Goal: Transaction & Acquisition: Purchase product/service

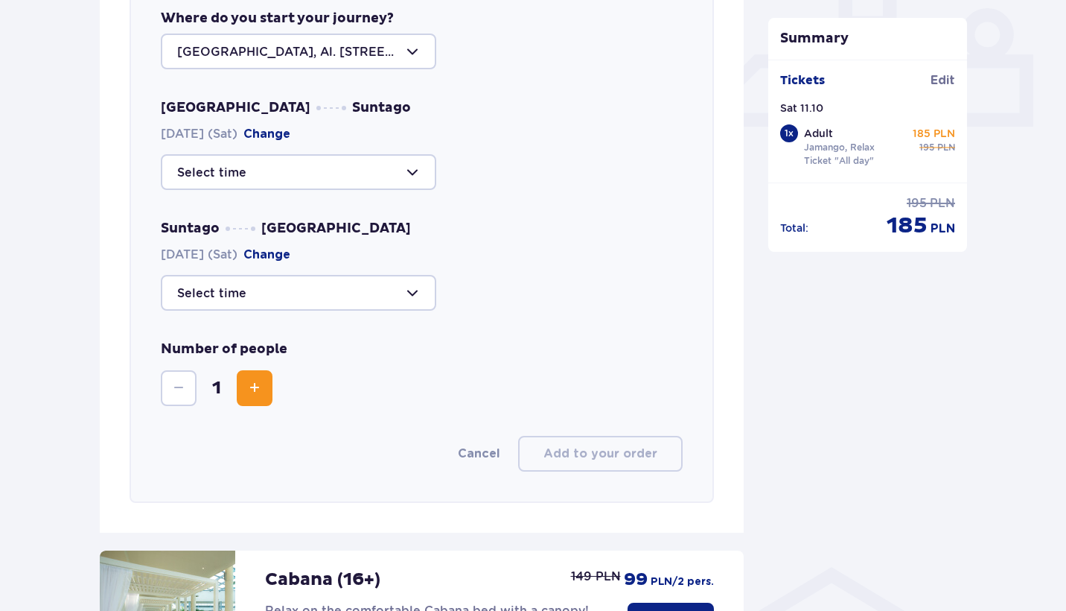
scroll to position [795, 0]
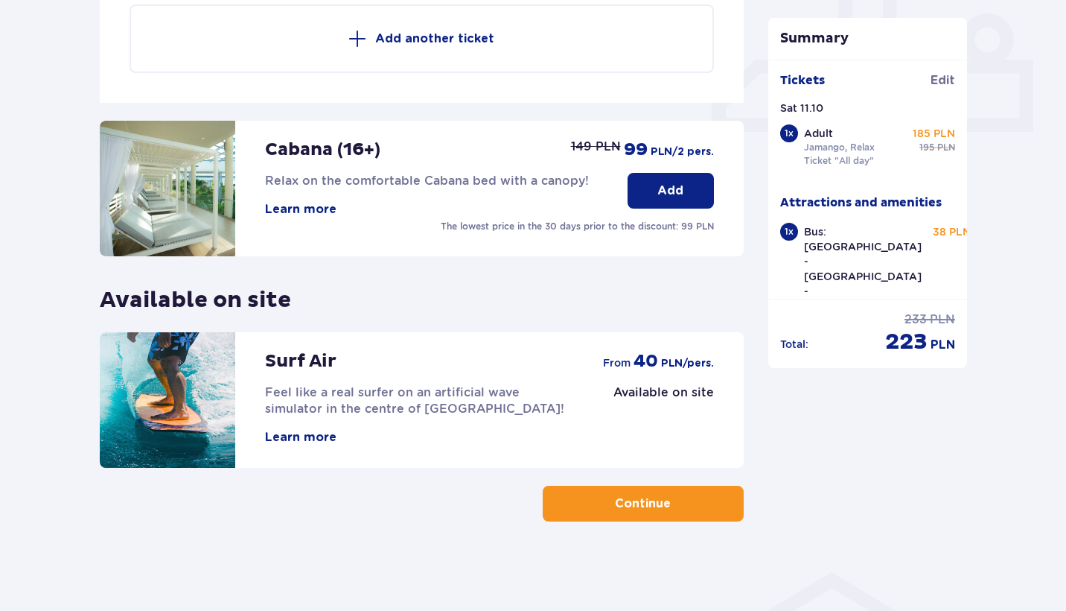
click at [652, 524] on div "Attractions and amenities Skip this step Online promotion Wellness & SPA (16+) …" at bounding box center [533, 45] width 1066 height 1132
click at [649, 512] on button "Continue" at bounding box center [643, 504] width 201 height 36
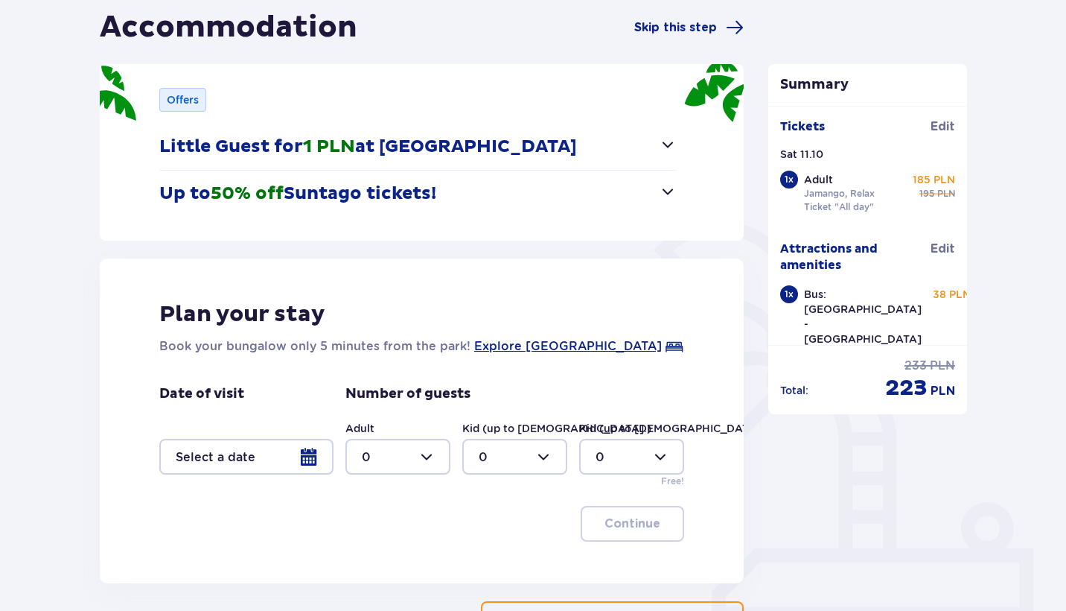
scroll to position [155, 0]
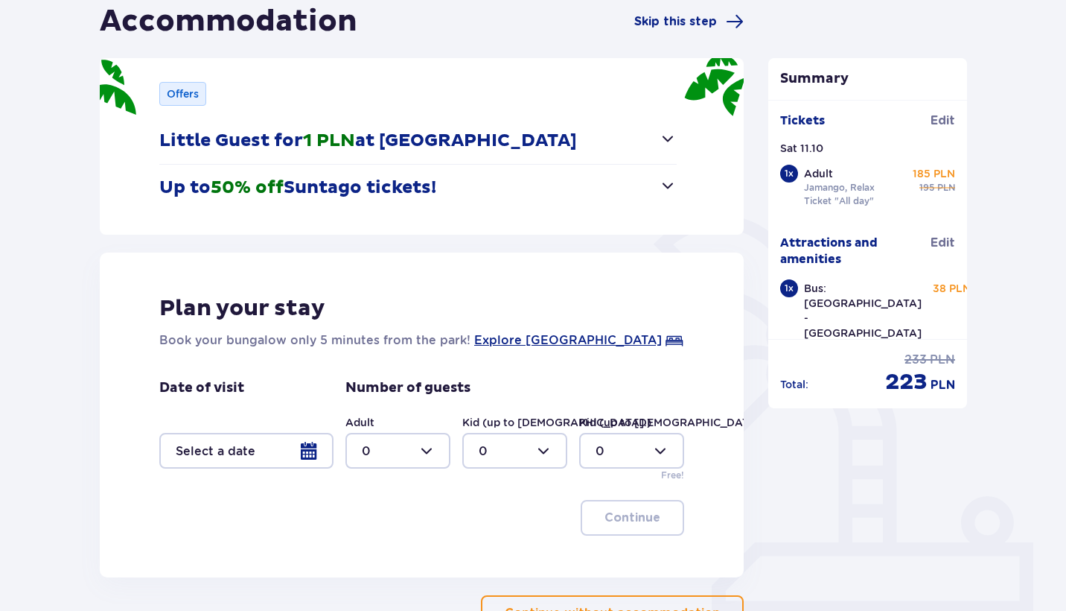
click at [307, 450] on div at bounding box center [246, 451] width 174 height 36
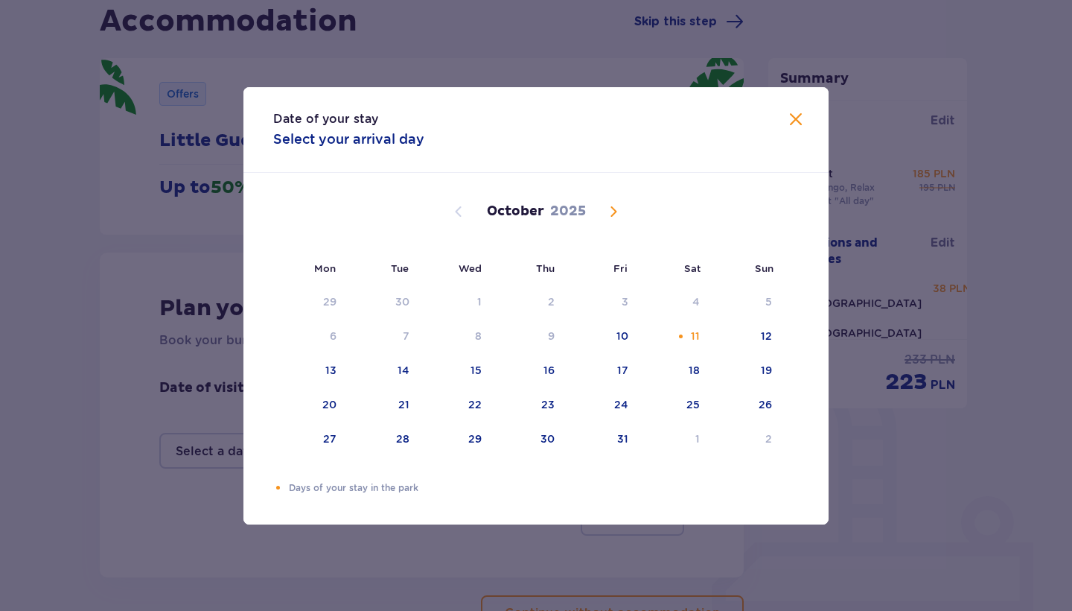
click at [804, 115] on span "Close" at bounding box center [796, 120] width 18 height 18
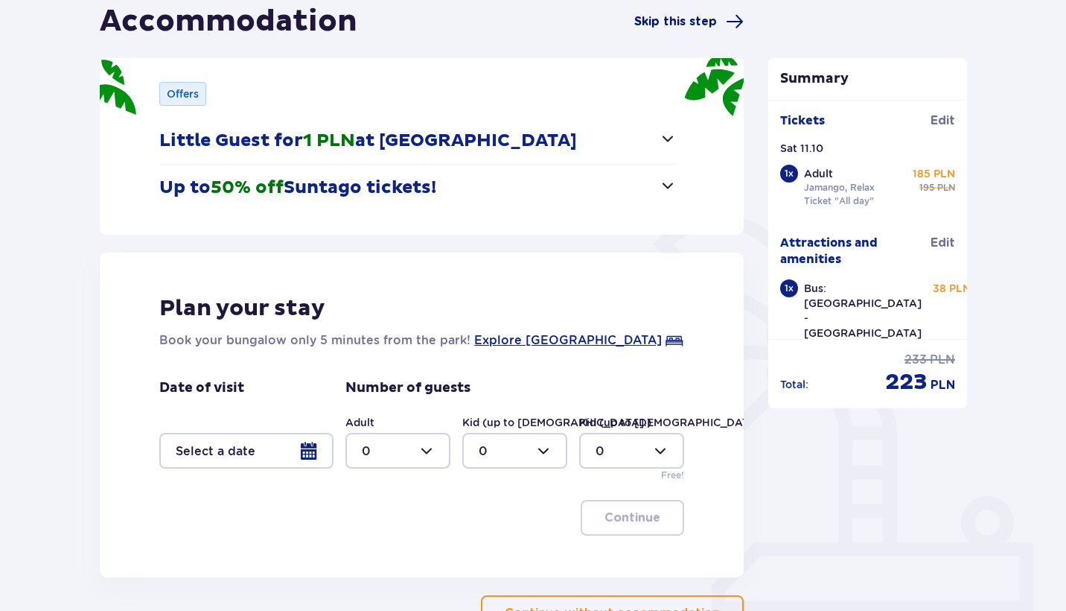
click at [743, 28] on span at bounding box center [735, 22] width 18 height 18
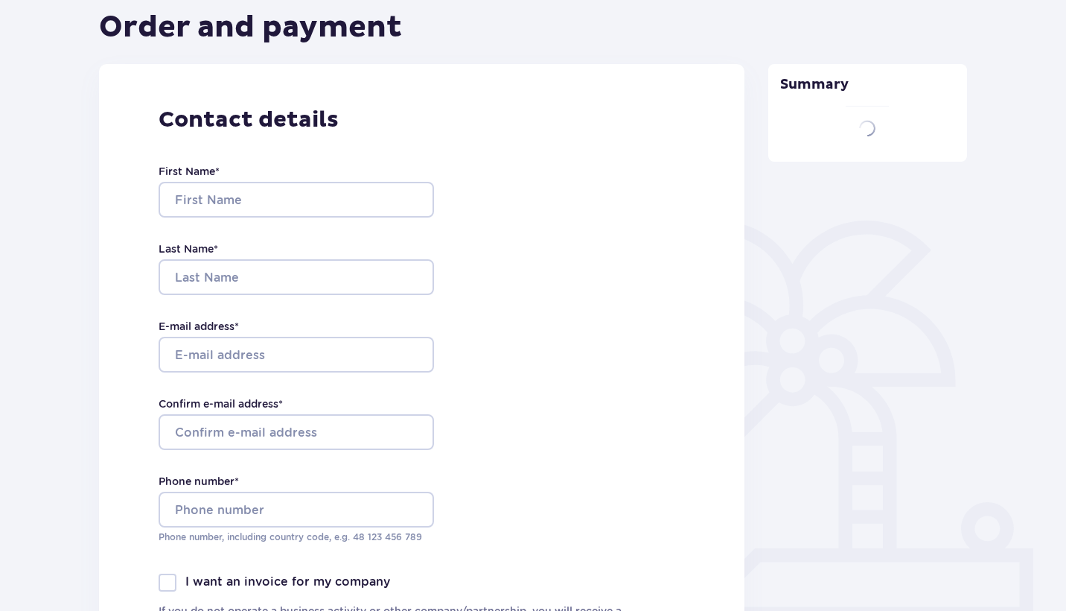
click at [737, 21] on body "Tickets Attractions and amenities Accommodation 4 Order and payment Order and p…" at bounding box center [533, 156] width 1066 height 611
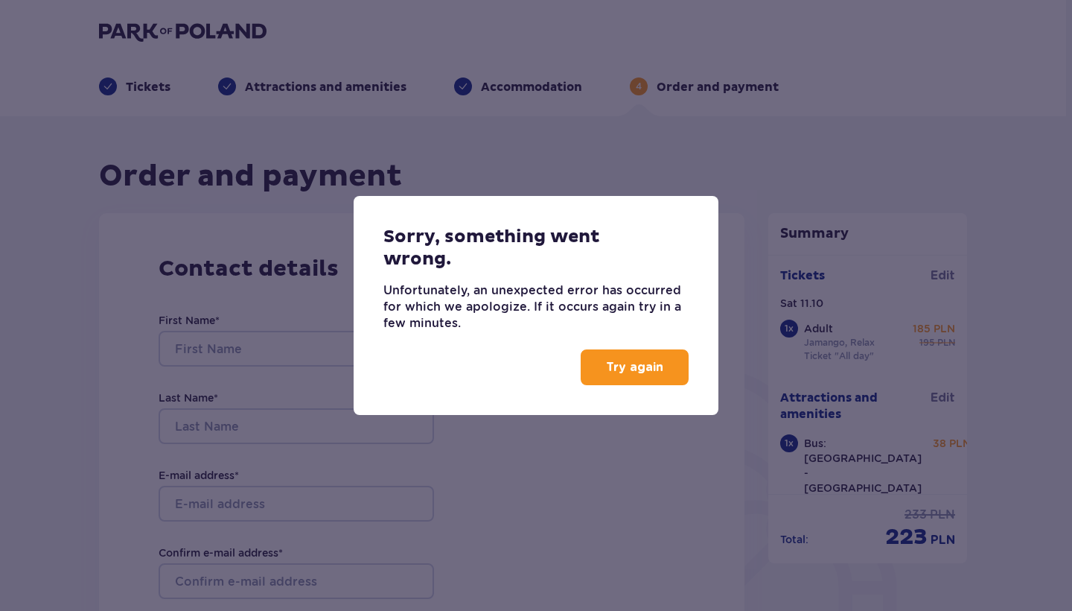
click at [620, 371] on p "Try again" at bounding box center [634, 367] width 57 height 16
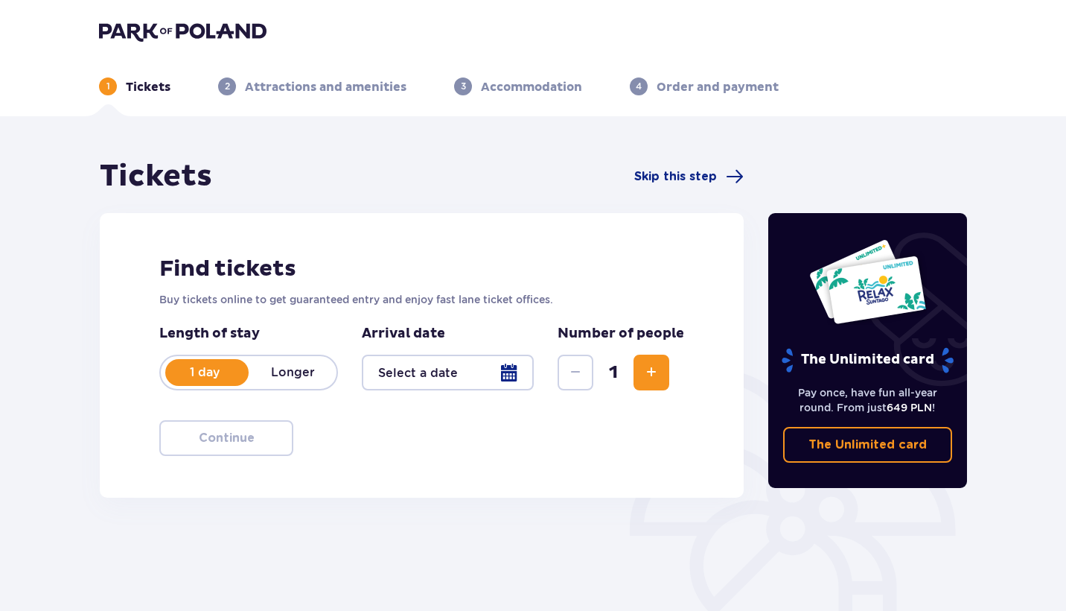
click at [409, 387] on div at bounding box center [448, 372] width 172 height 36
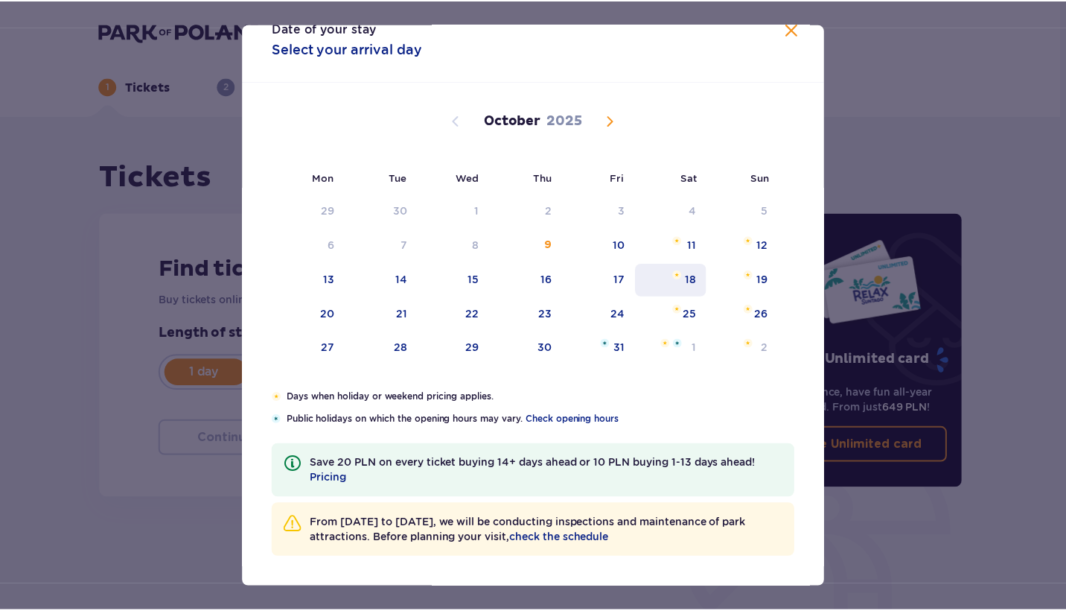
scroll to position [28, 0]
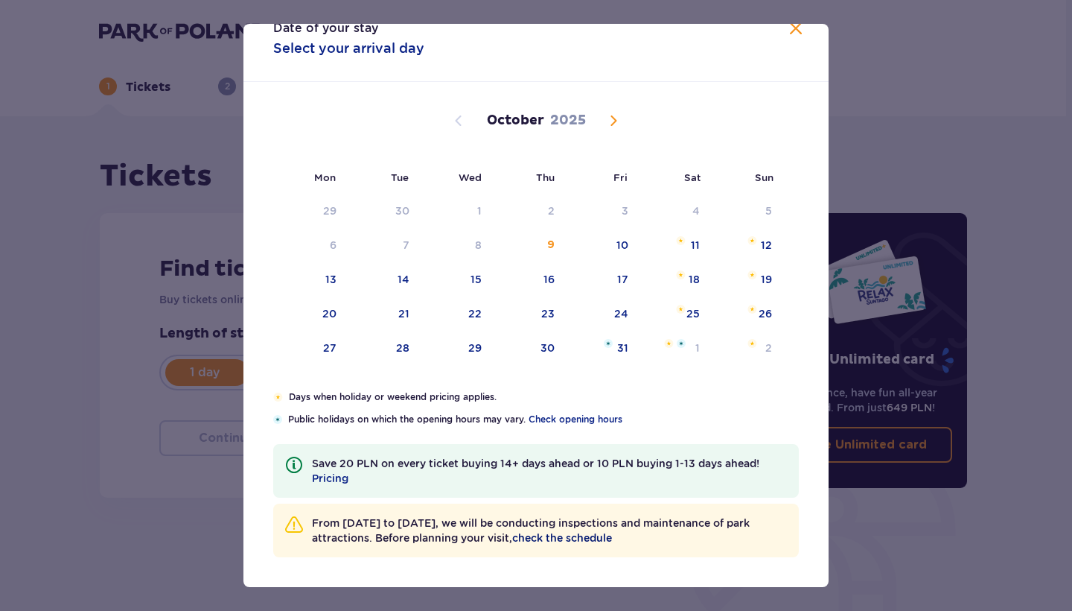
click at [597, 535] on span "check the schedule" at bounding box center [562, 537] width 100 height 15
click at [760, 253] on div "12" at bounding box center [746, 245] width 72 height 33
type input "12.10.25"
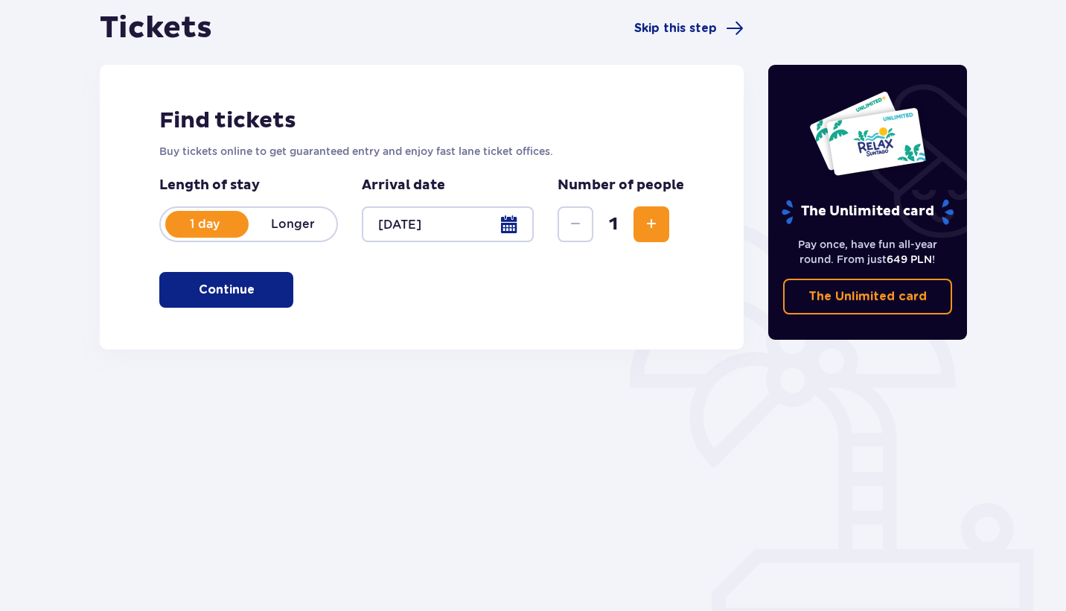
scroll to position [148, 0]
click at [270, 300] on button "Continue" at bounding box center [226, 290] width 134 height 36
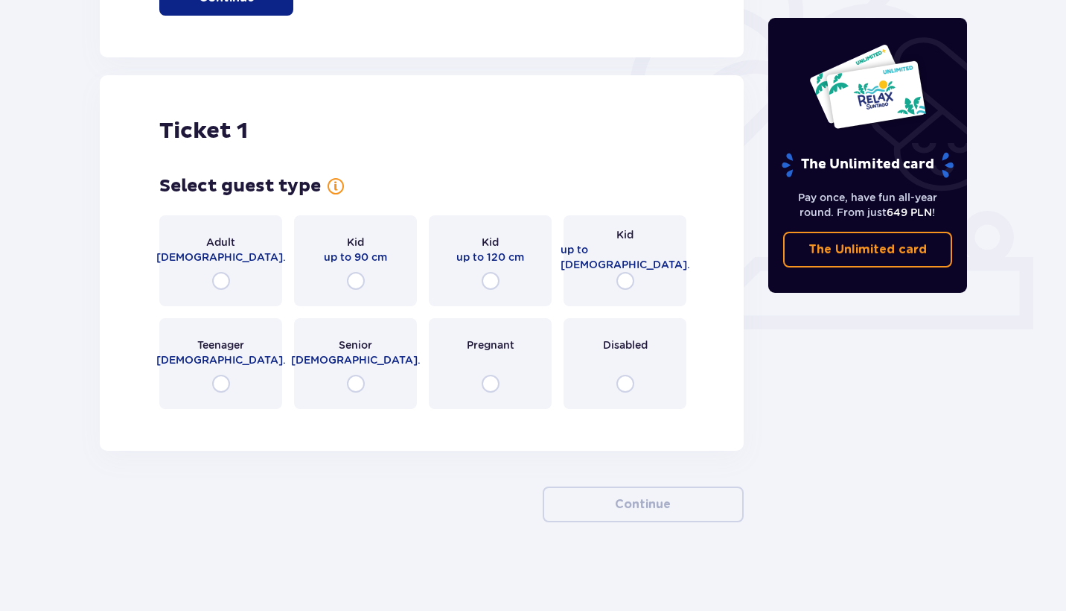
scroll to position [441, 0]
click at [270, 300] on div "Adult 18 - 65 y.o." at bounding box center [220, 259] width 123 height 91
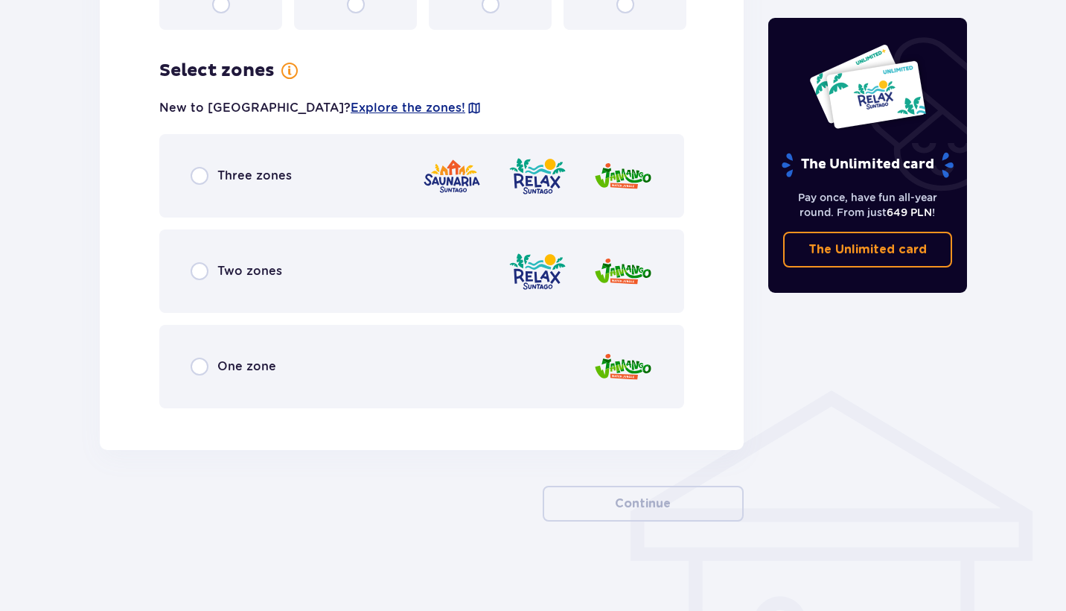
click at [295, 279] on div "Two zones" at bounding box center [421, 270] width 525 height 83
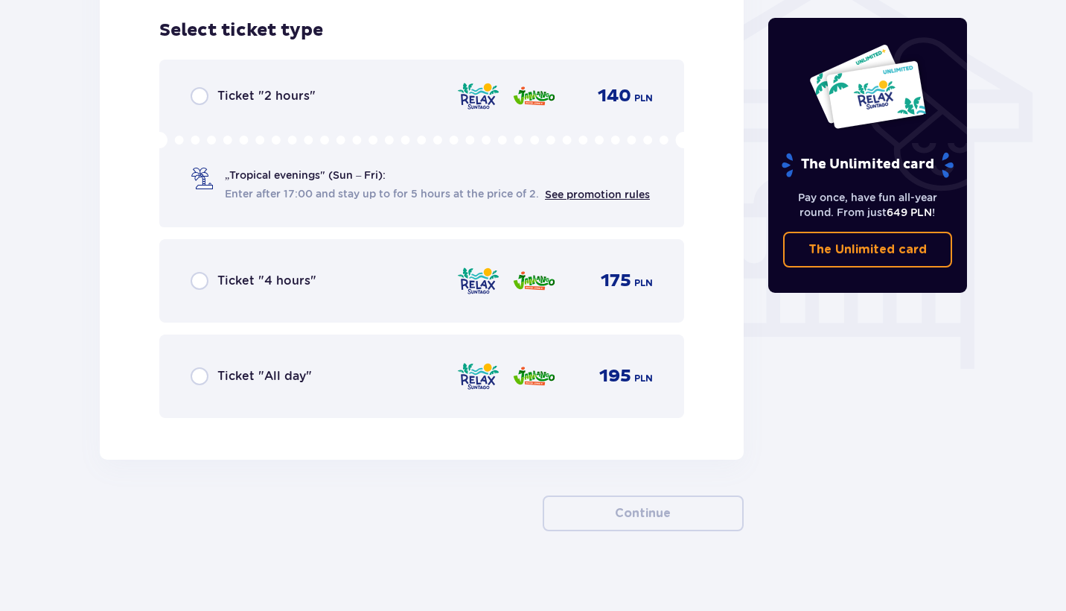
scroll to position [1239, 0]
click at [327, 371] on div "Ticket "All day" 195 PLN" at bounding box center [422, 374] width 462 height 31
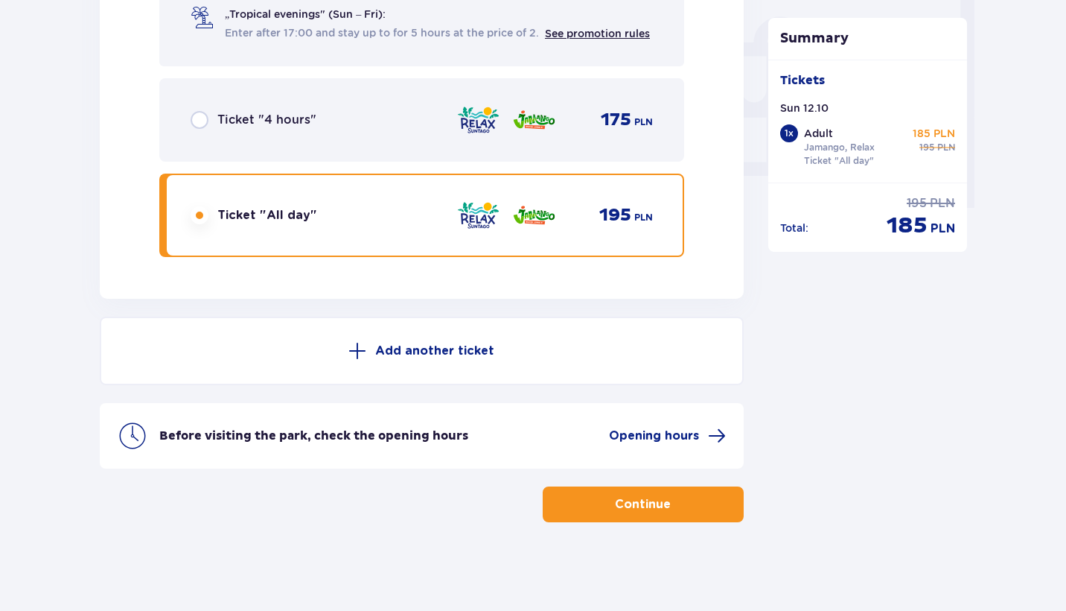
scroll to position [1399, 0]
click at [615, 496] on p "Continue" at bounding box center [643, 503] width 56 height 16
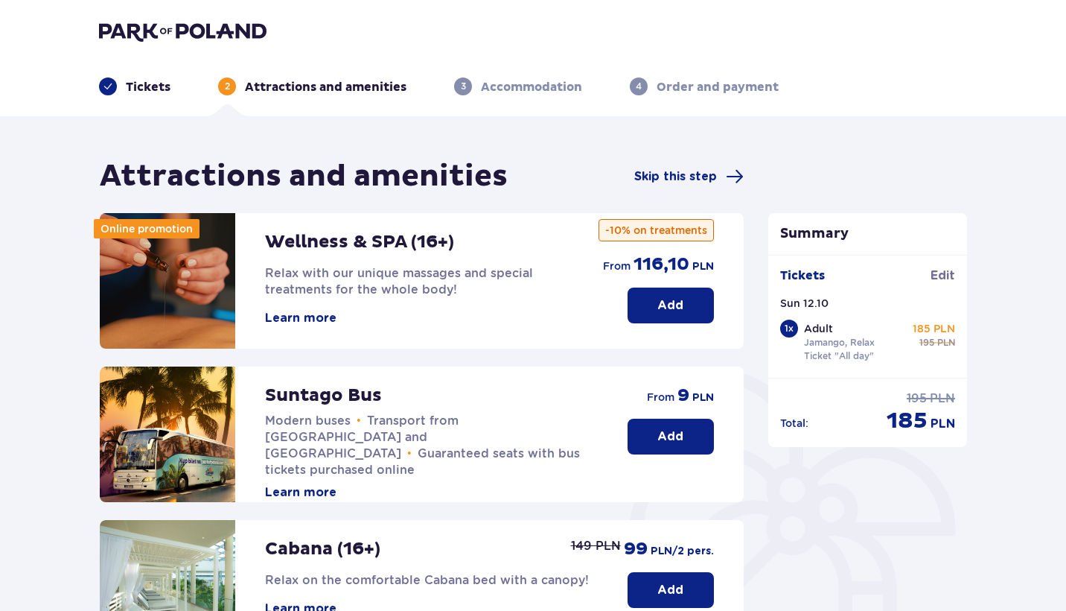
click at [659, 432] on p "Add" at bounding box center [671, 436] width 26 height 16
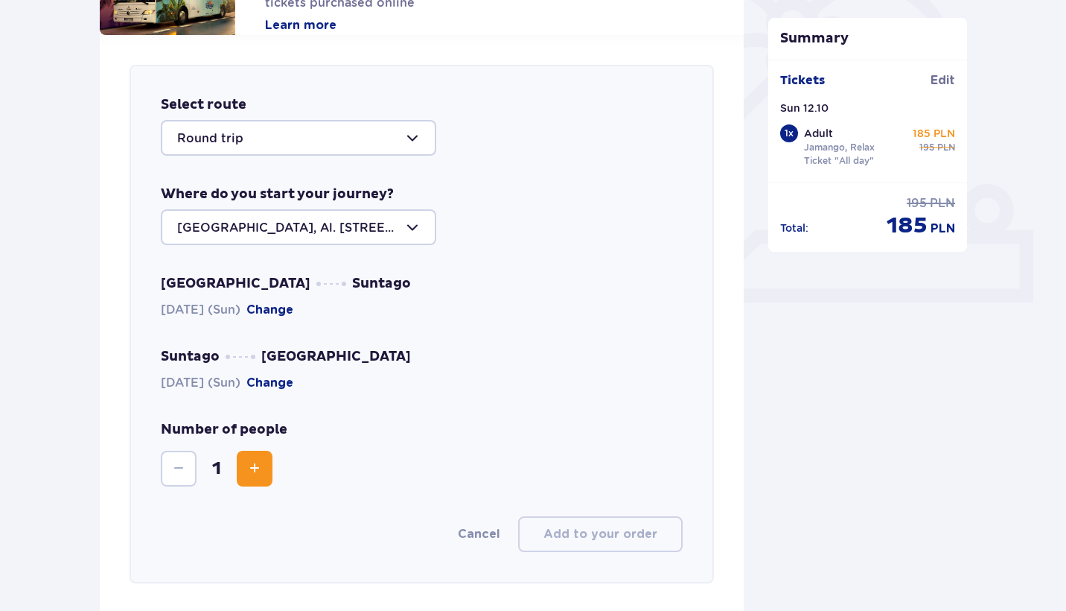
scroll to position [514, 0]
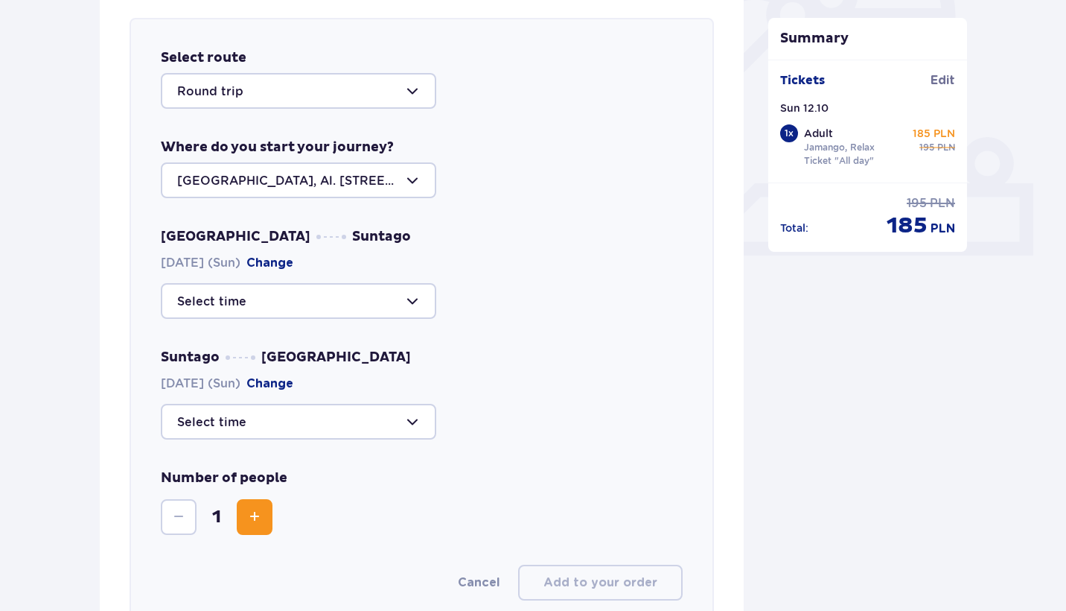
click at [336, 100] on div at bounding box center [299, 91] width 276 height 36
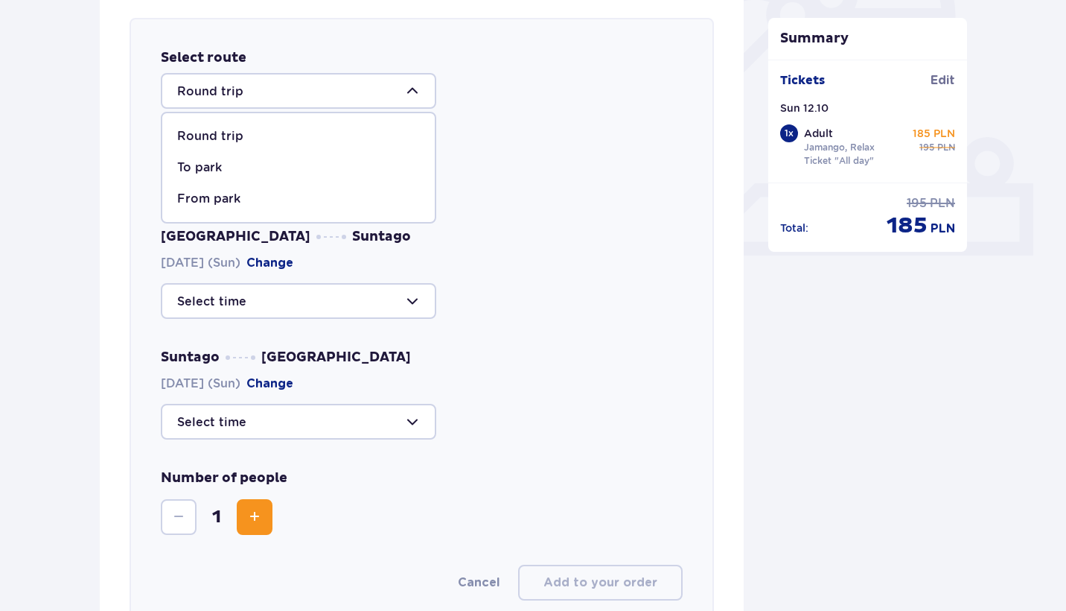
click at [243, 139] on div "Round trip" at bounding box center [298, 136] width 243 height 16
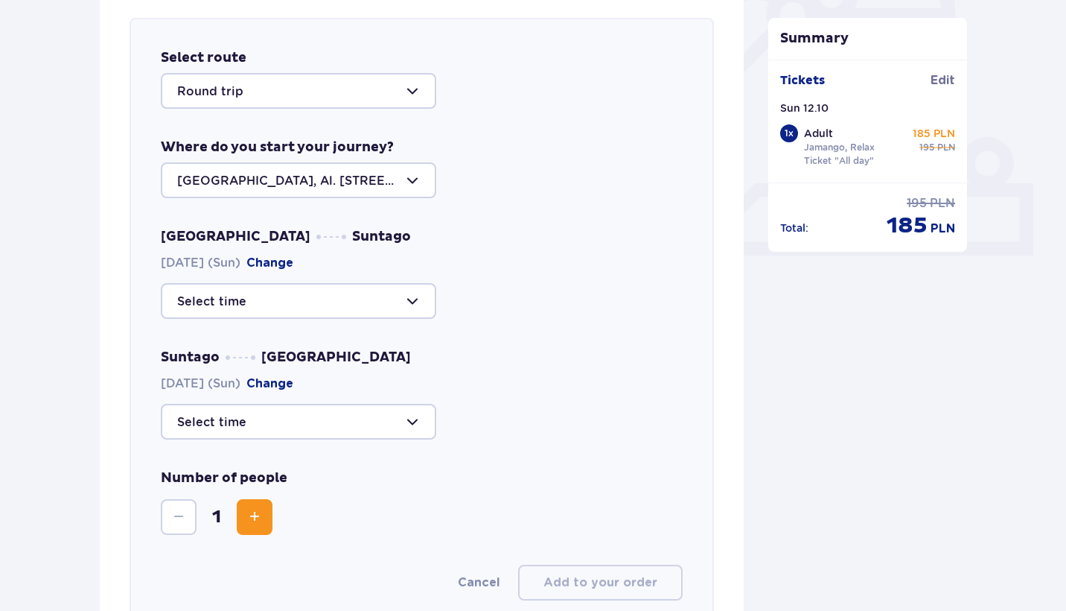
click at [260, 290] on div at bounding box center [299, 301] width 276 height 36
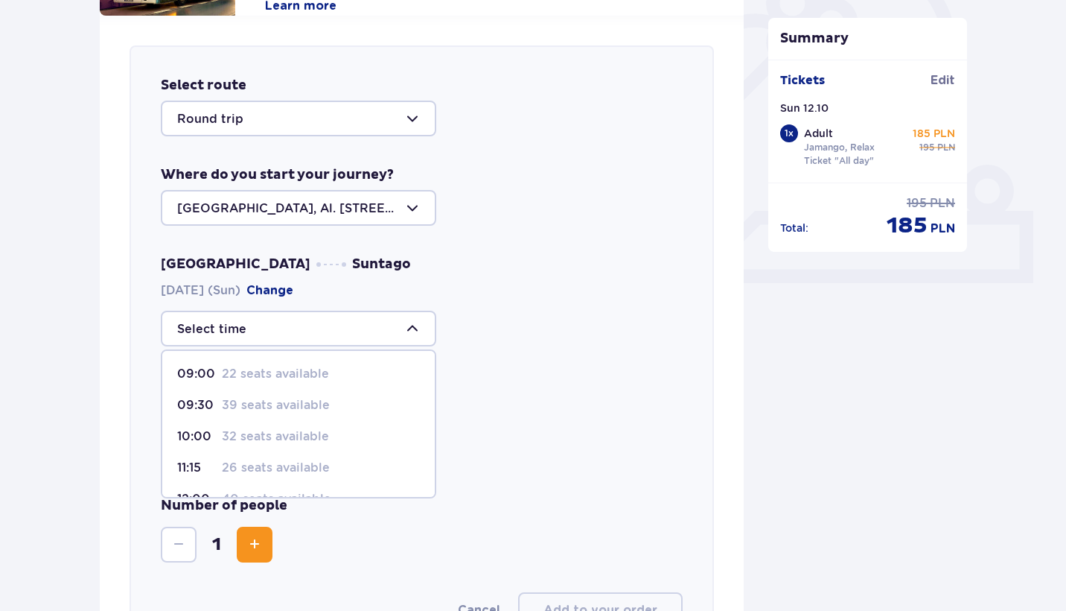
scroll to position [485, 0]
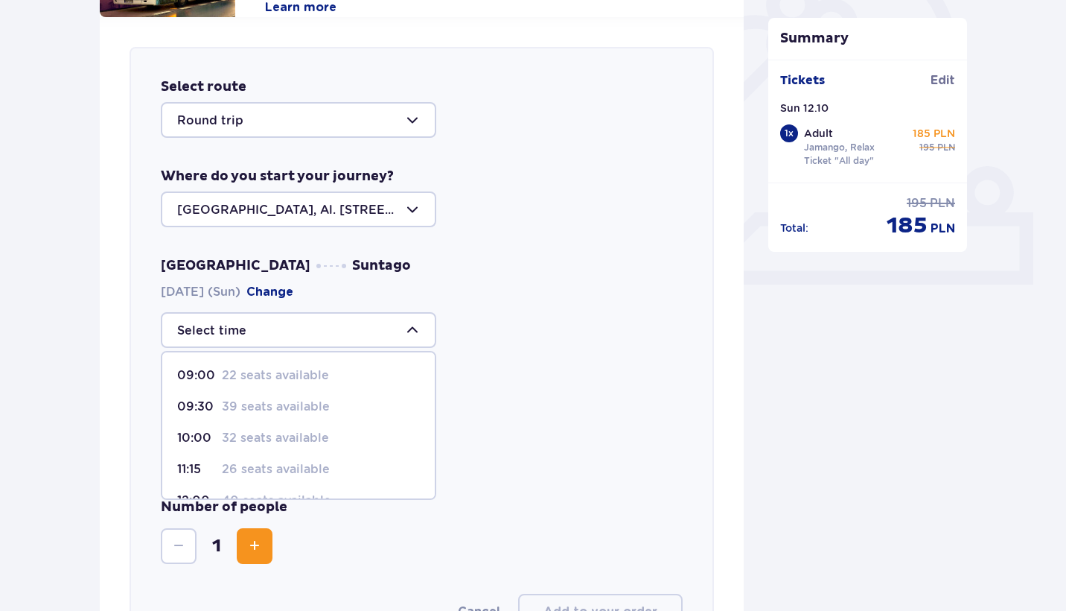
click at [243, 401] on p "39 seats available" at bounding box center [276, 406] width 108 height 16
type input "09:30"
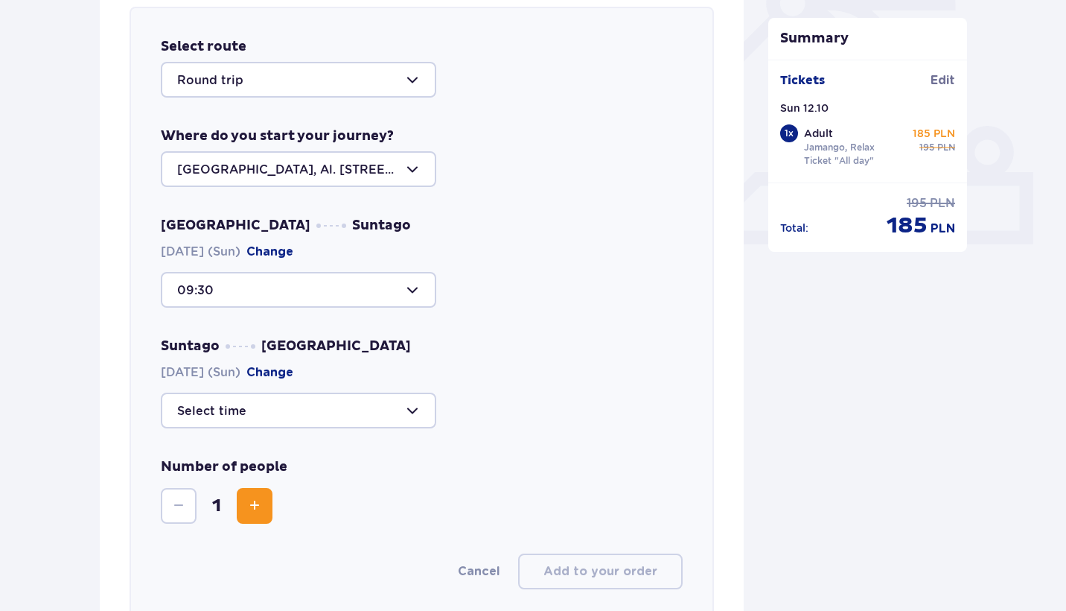
scroll to position [550, 0]
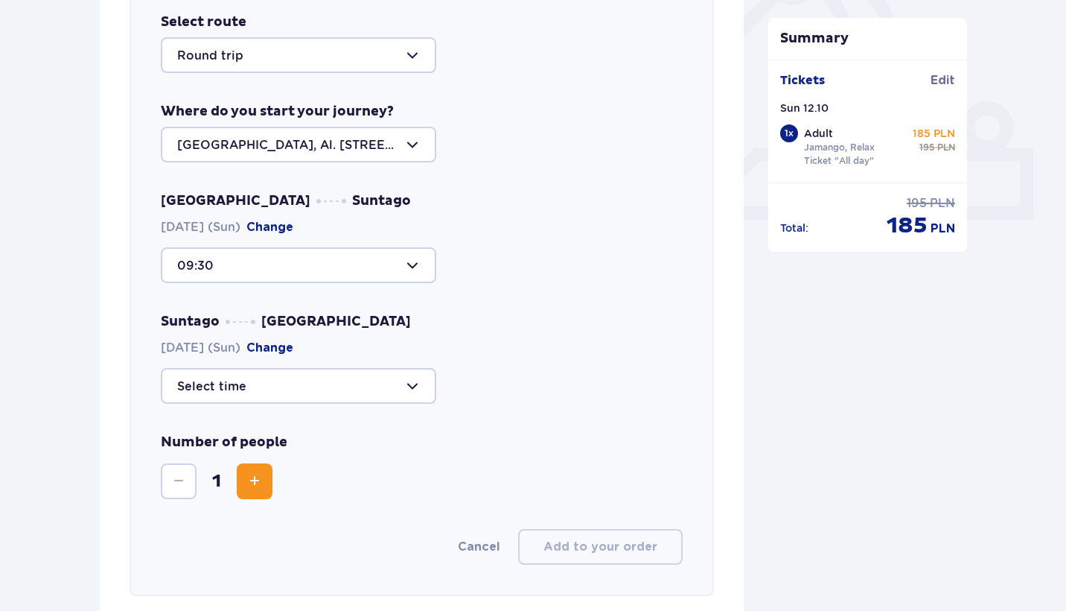
click at [243, 401] on div at bounding box center [299, 386] width 276 height 36
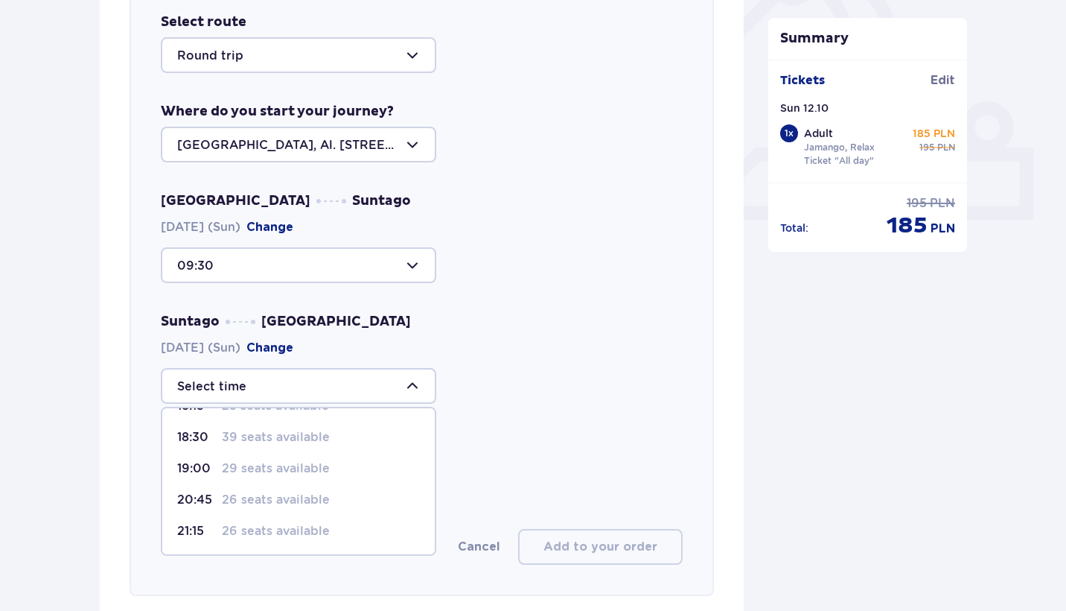
scroll to position [88, 0]
click at [241, 495] on p "26 seats available" at bounding box center [276, 500] width 108 height 16
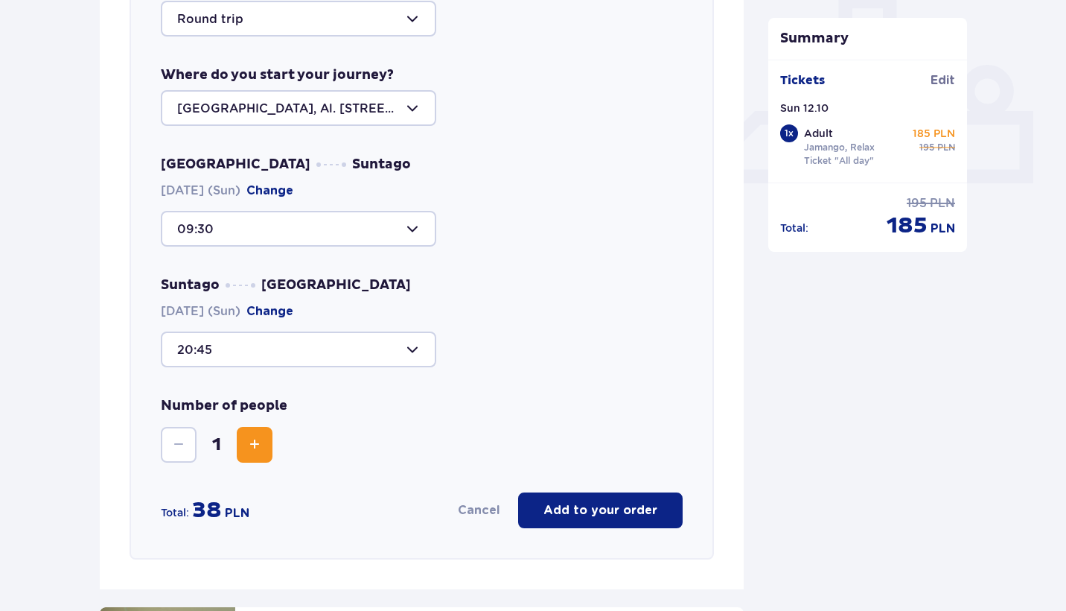
scroll to position [621, 0]
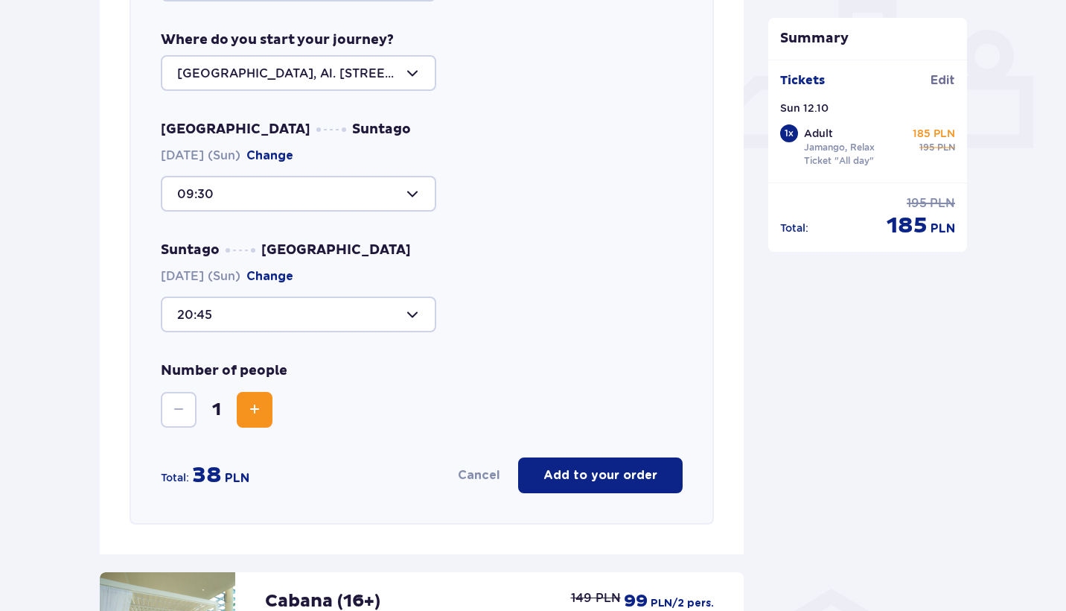
click at [343, 312] on div at bounding box center [299, 314] width 276 height 36
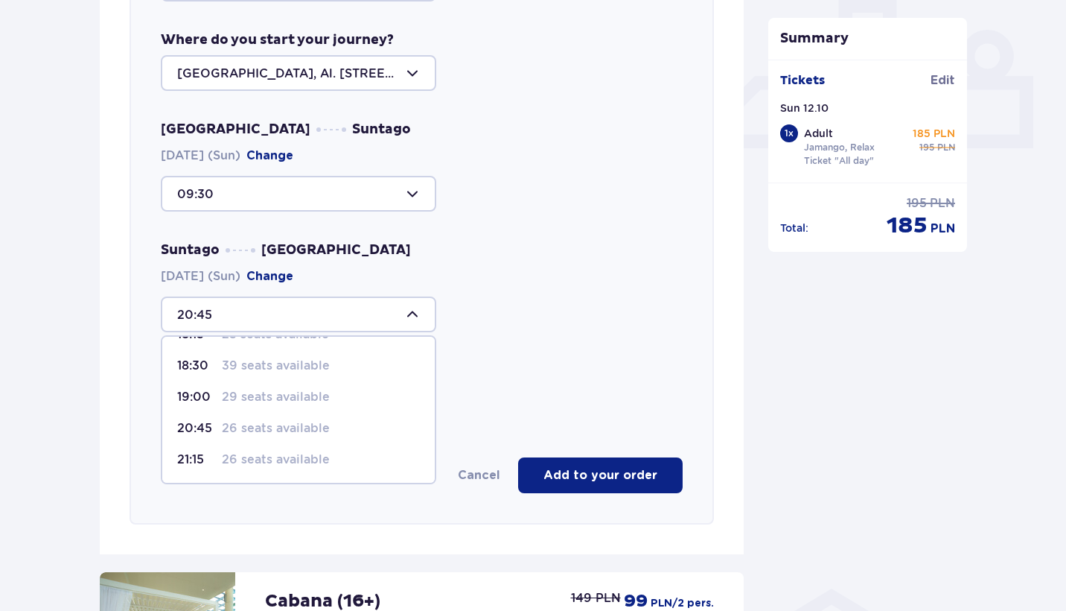
scroll to position [88, 0]
click at [238, 406] on span "19:00 29 seats available" at bounding box center [298, 396] width 273 height 31
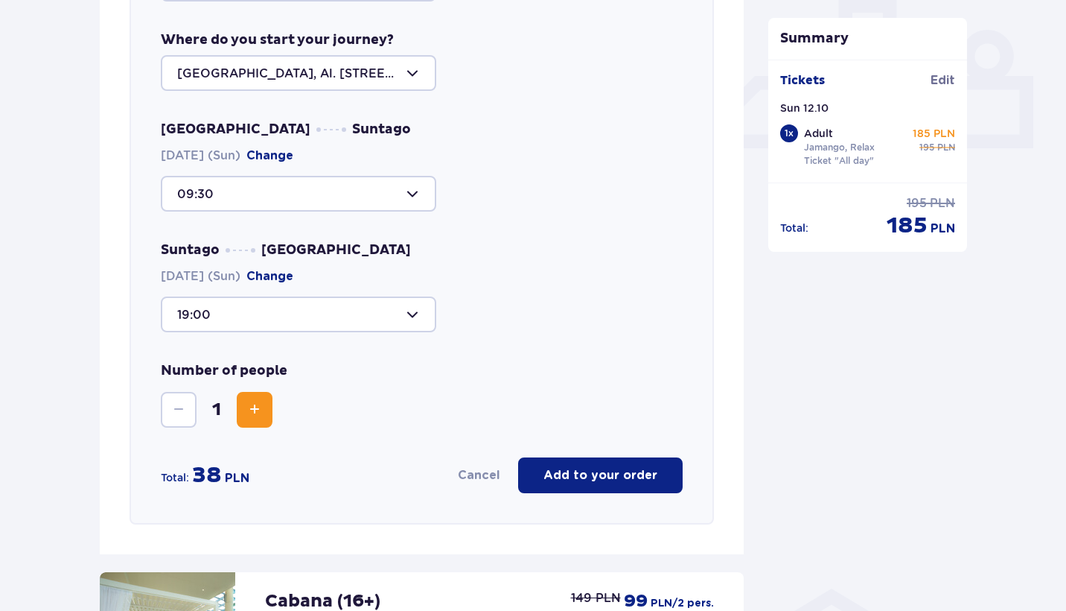
click at [279, 323] on div at bounding box center [299, 314] width 276 height 36
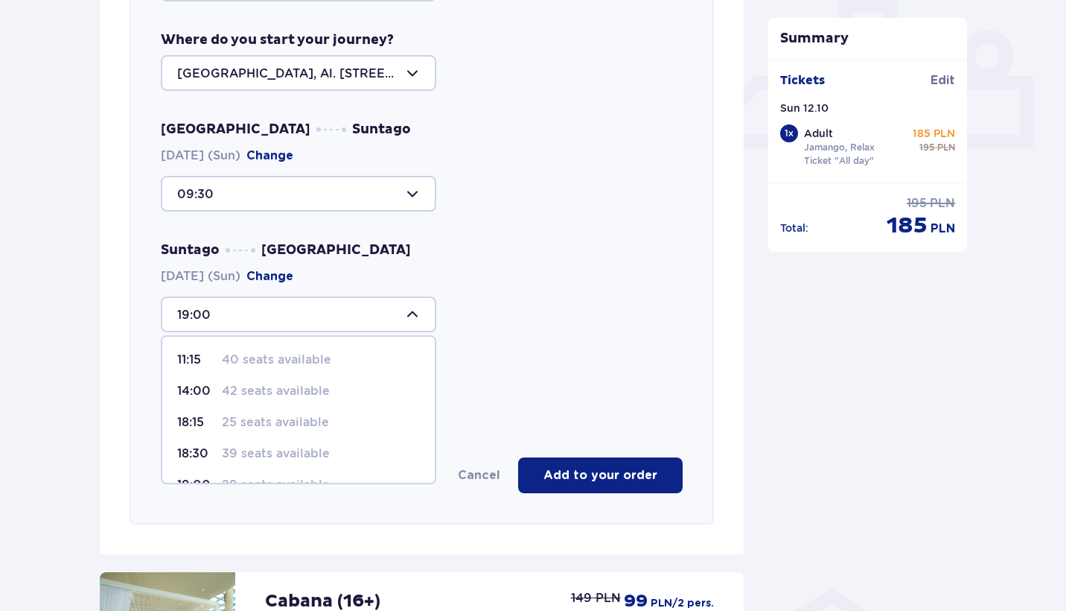
scroll to position [71, 0]
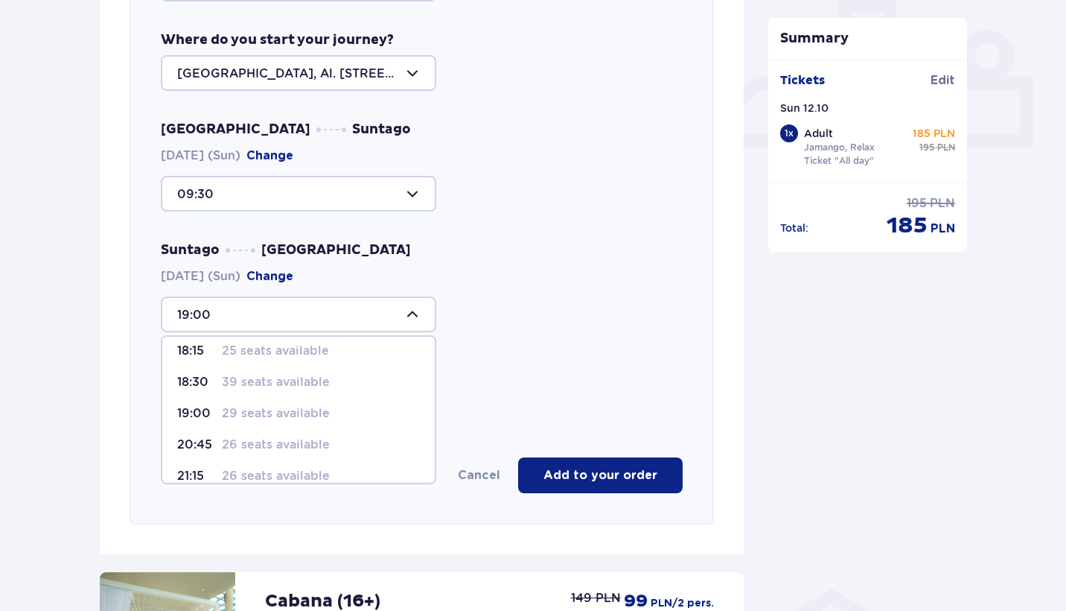
click at [258, 439] on p "26 seats available" at bounding box center [276, 444] width 108 height 16
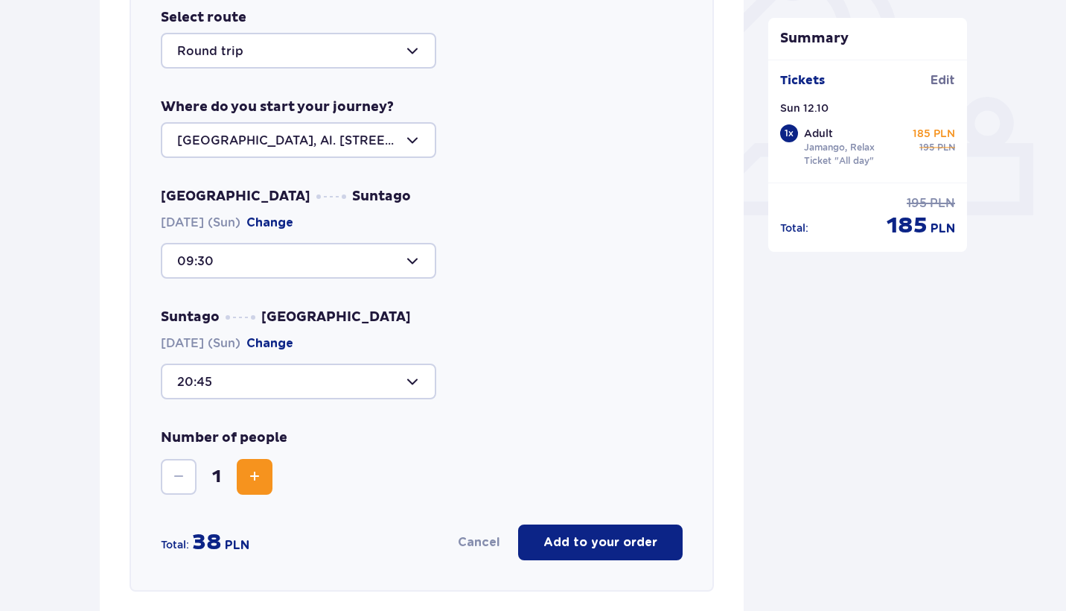
scroll to position [546, 0]
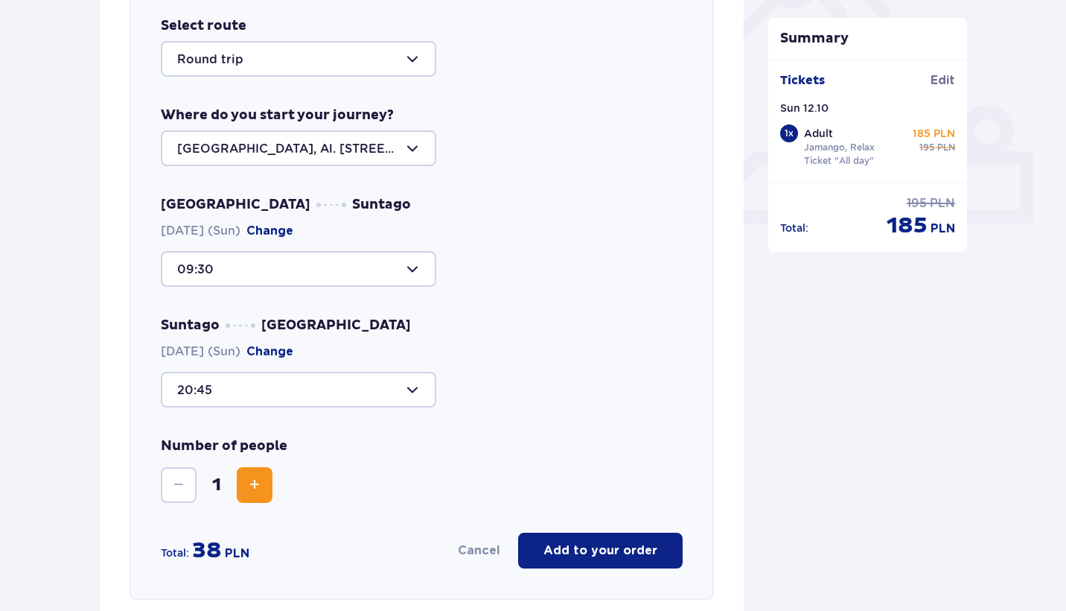
click at [349, 372] on div at bounding box center [299, 390] width 276 height 36
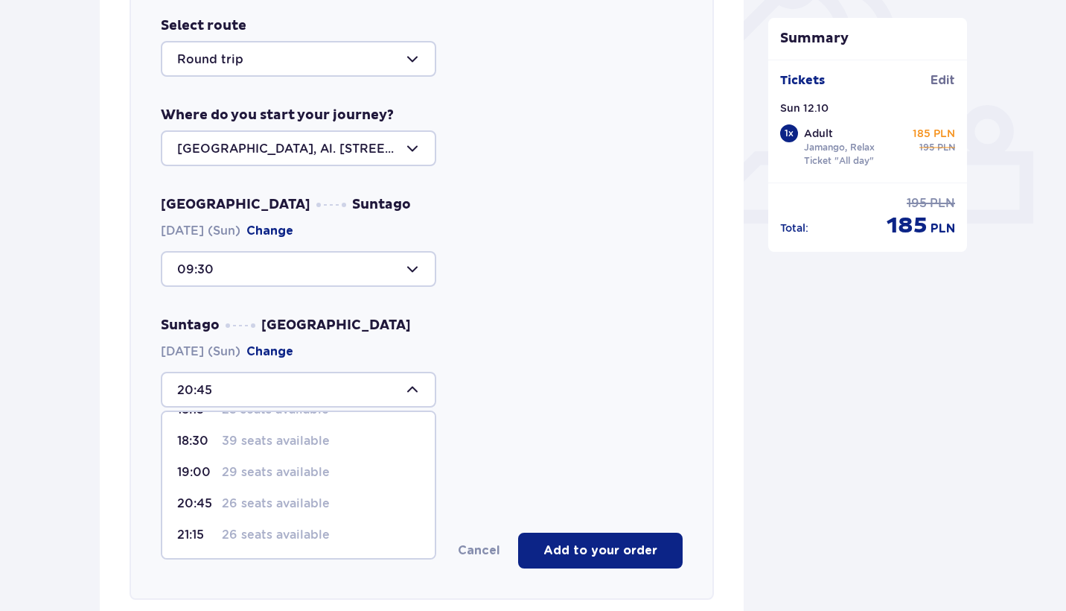
scroll to position [88, 0]
click at [273, 467] on p "29 seats available" at bounding box center [276, 472] width 108 height 16
type input "19:00"
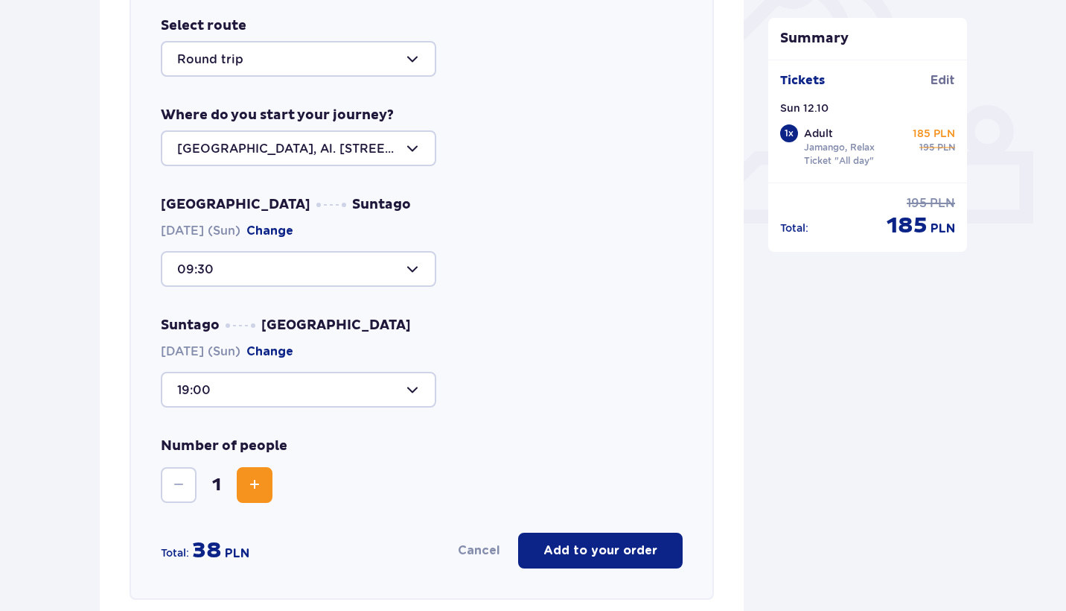
click at [276, 253] on div at bounding box center [299, 269] width 276 height 36
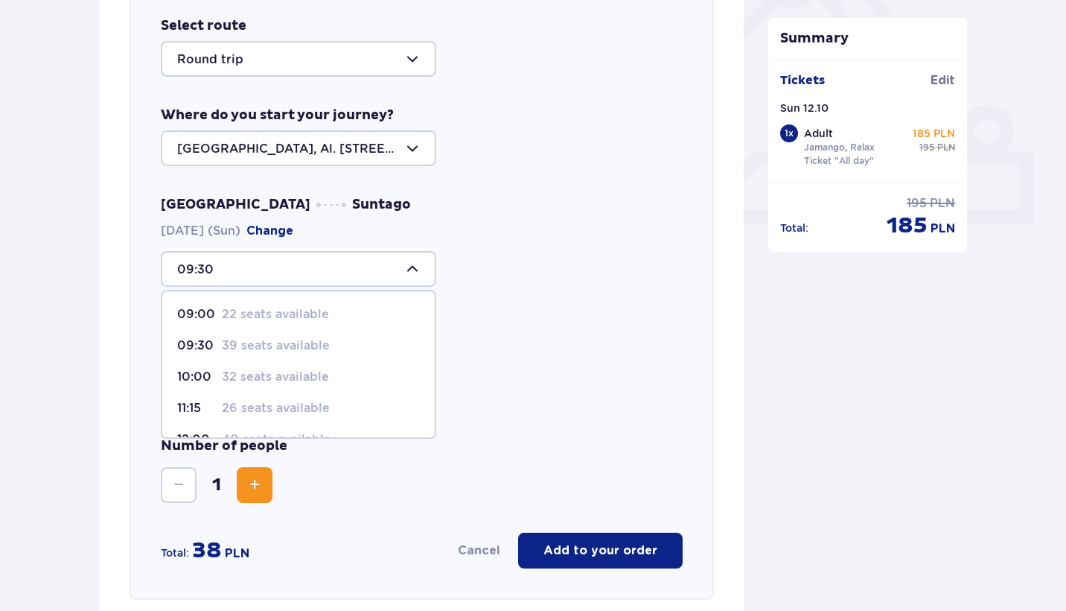
click at [272, 347] on p "39 seats available" at bounding box center [276, 345] width 108 height 16
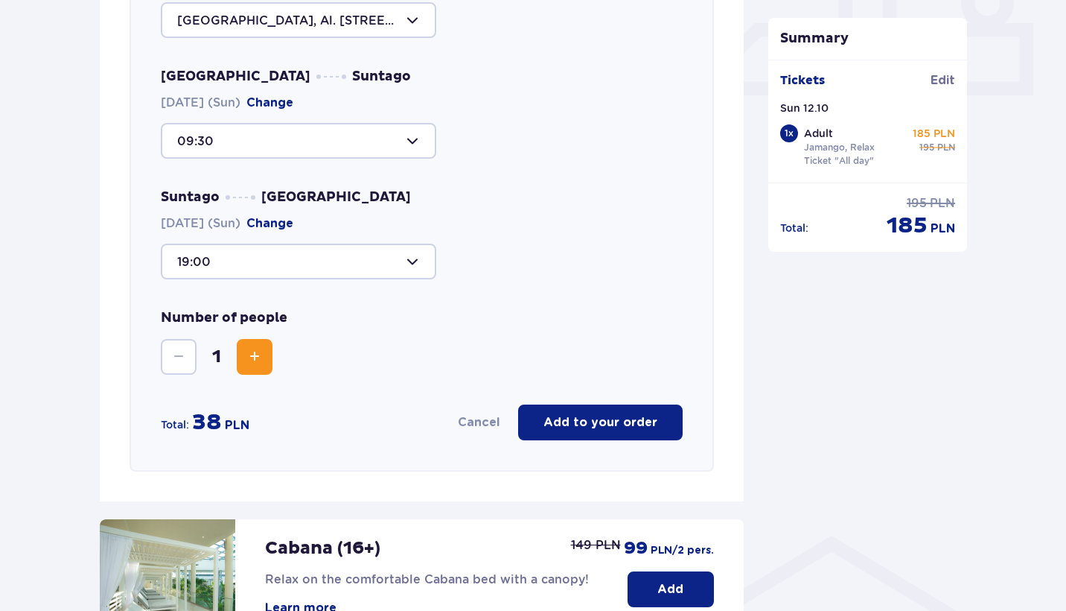
scroll to position [682, 0]
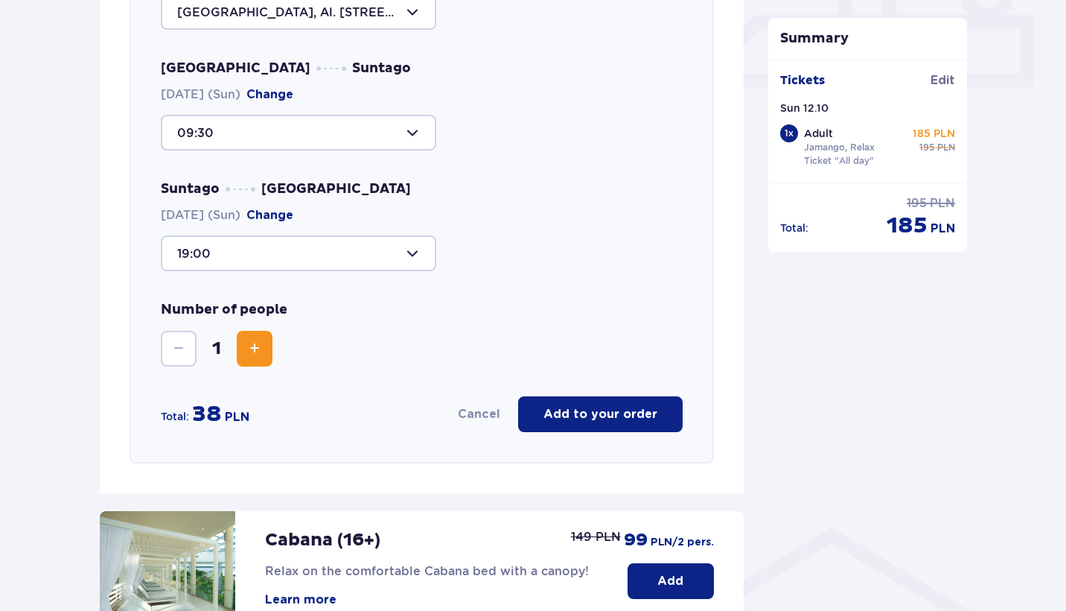
click at [586, 421] on p "Add to your order" at bounding box center [601, 414] width 114 height 16
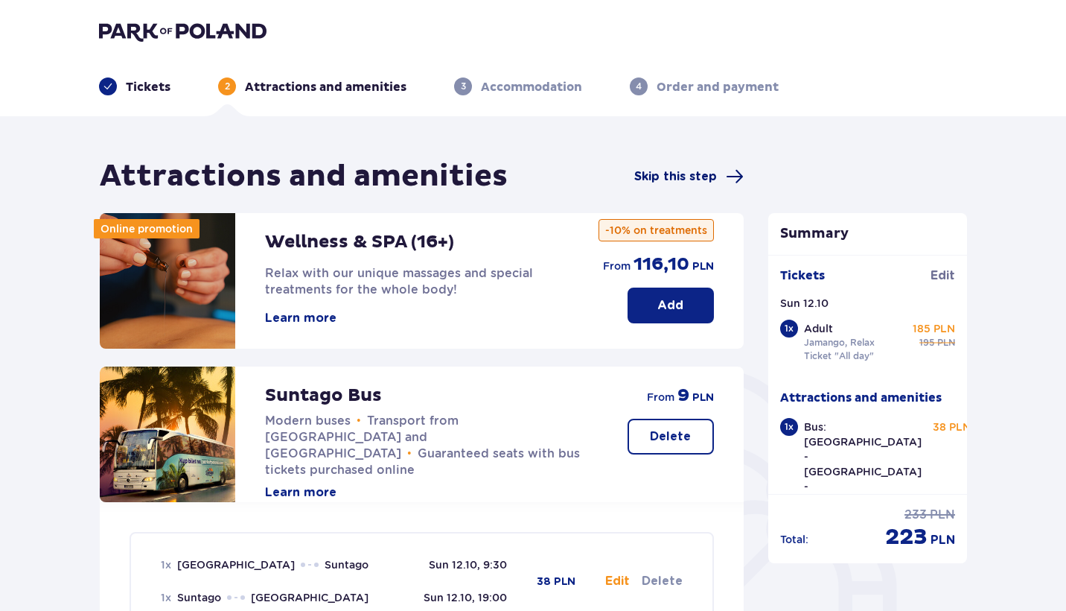
scroll to position [0, 0]
click at [664, 177] on span "Skip this step" at bounding box center [676, 176] width 83 height 16
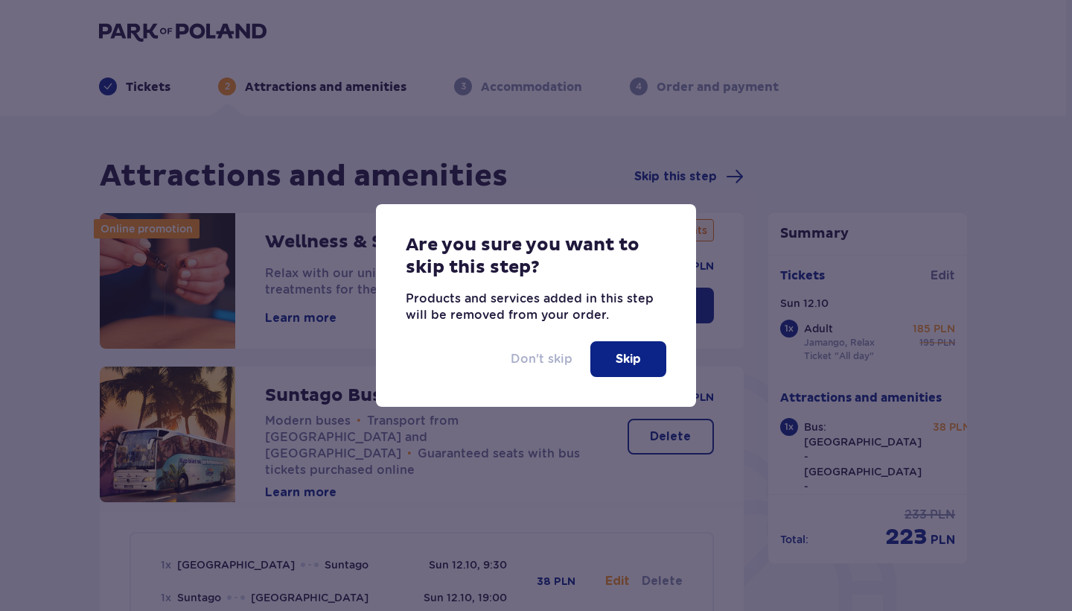
click at [531, 357] on p "Don't skip" at bounding box center [542, 359] width 62 height 16
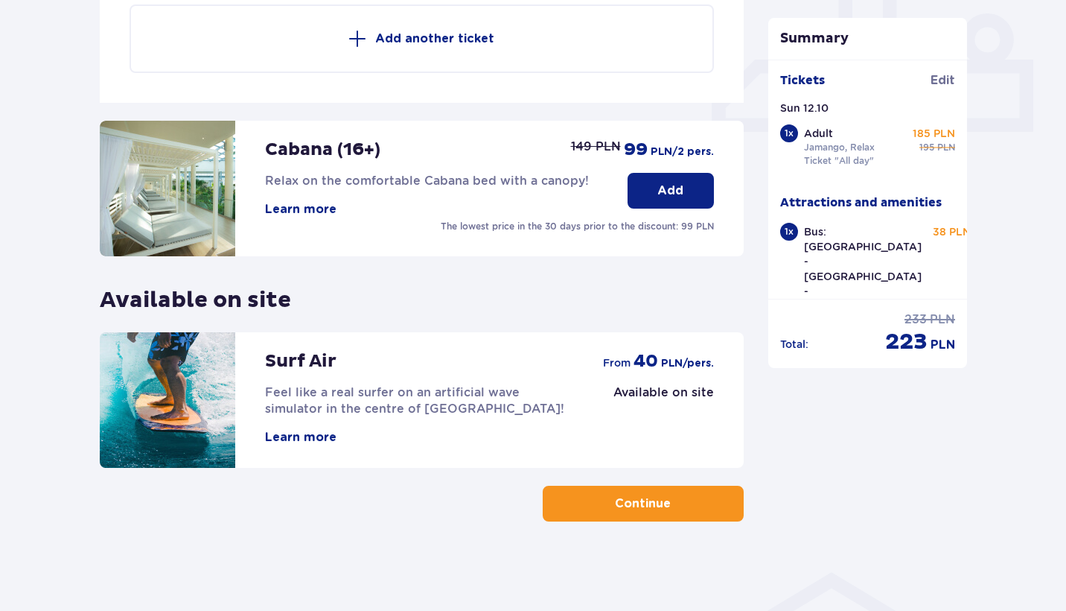
click at [602, 495] on button "Continue" at bounding box center [643, 504] width 201 height 36
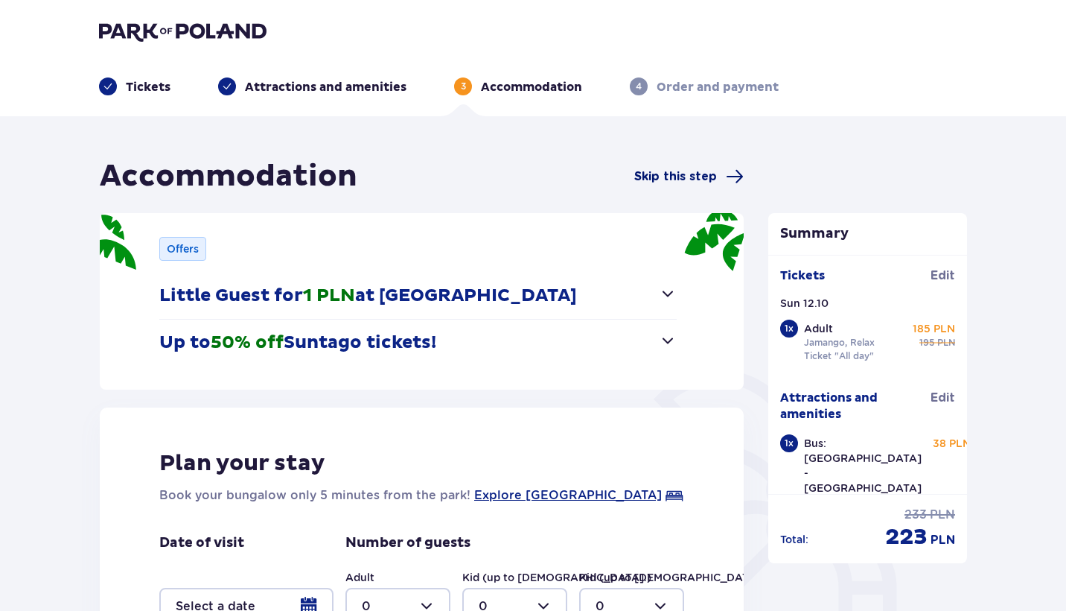
click at [692, 176] on span "Skip this step" at bounding box center [676, 176] width 83 height 16
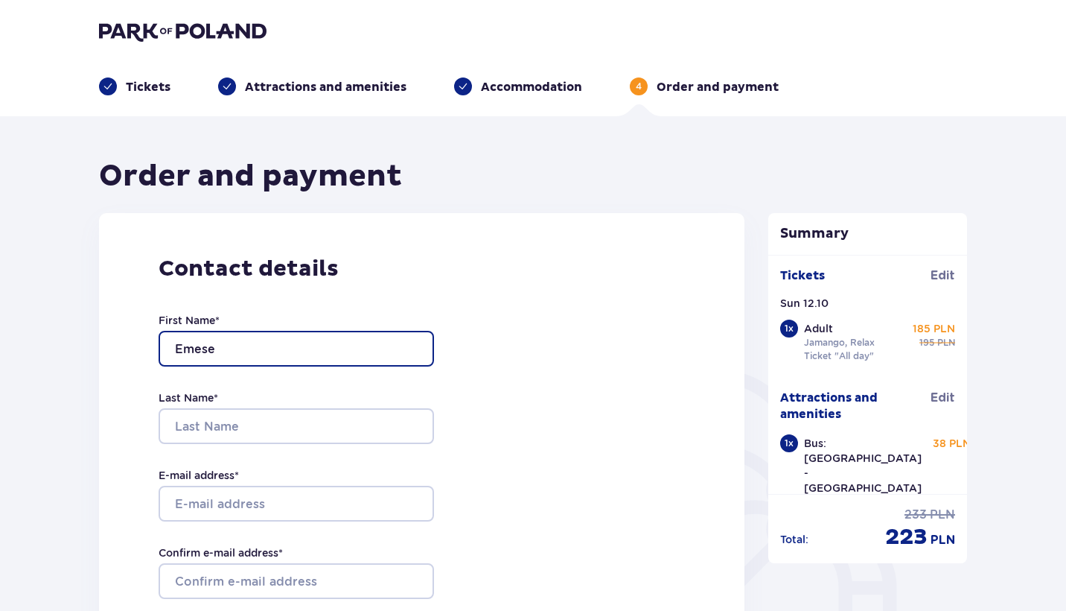
type input "Emese"
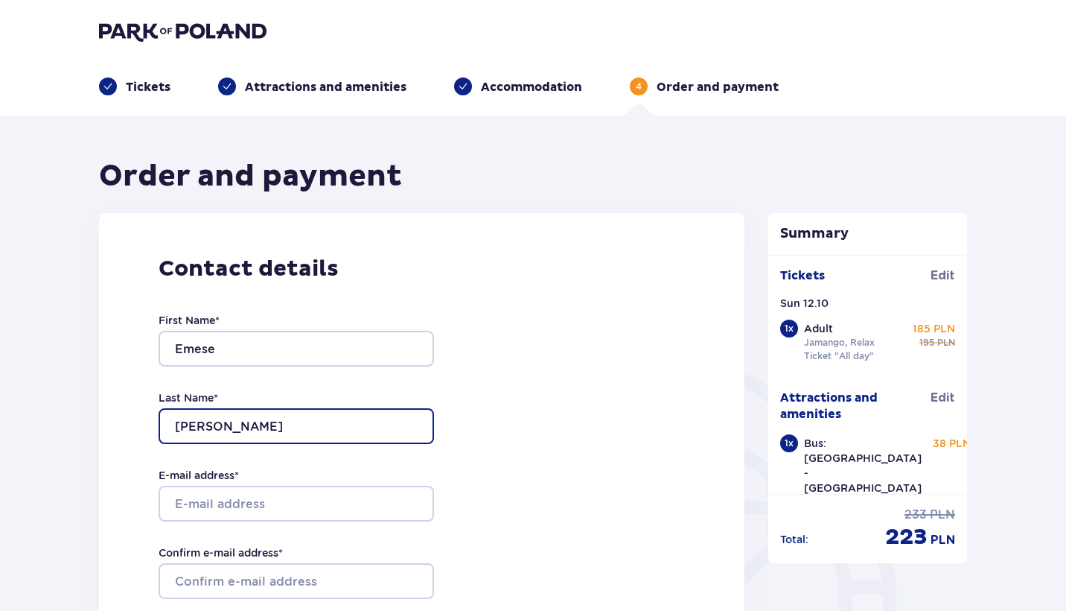
type input "Váradi"
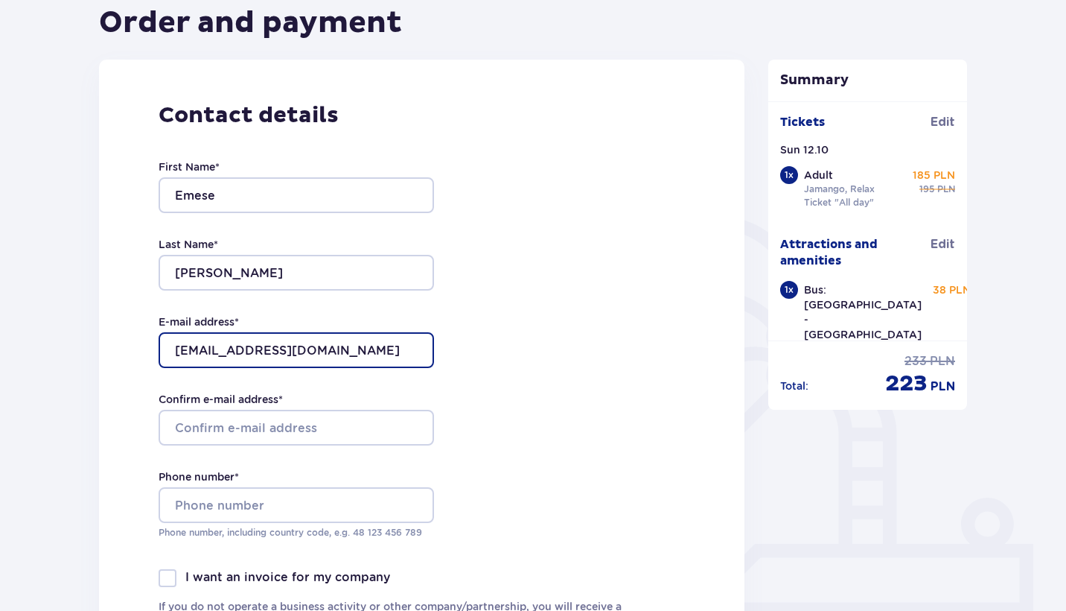
scroll to position [163, 0]
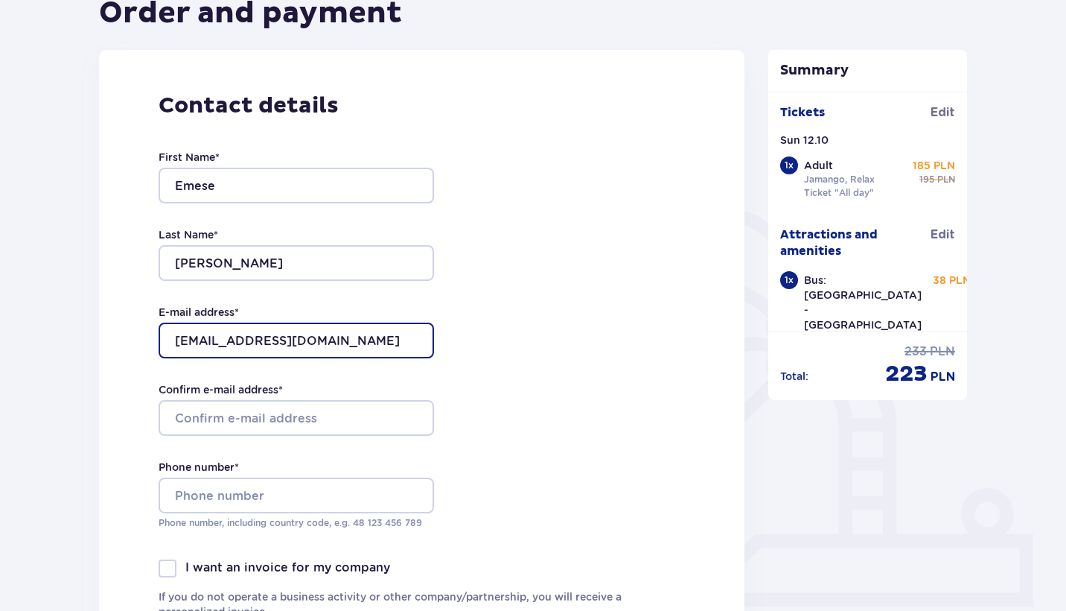
type input "vrdemese@gmail.com"
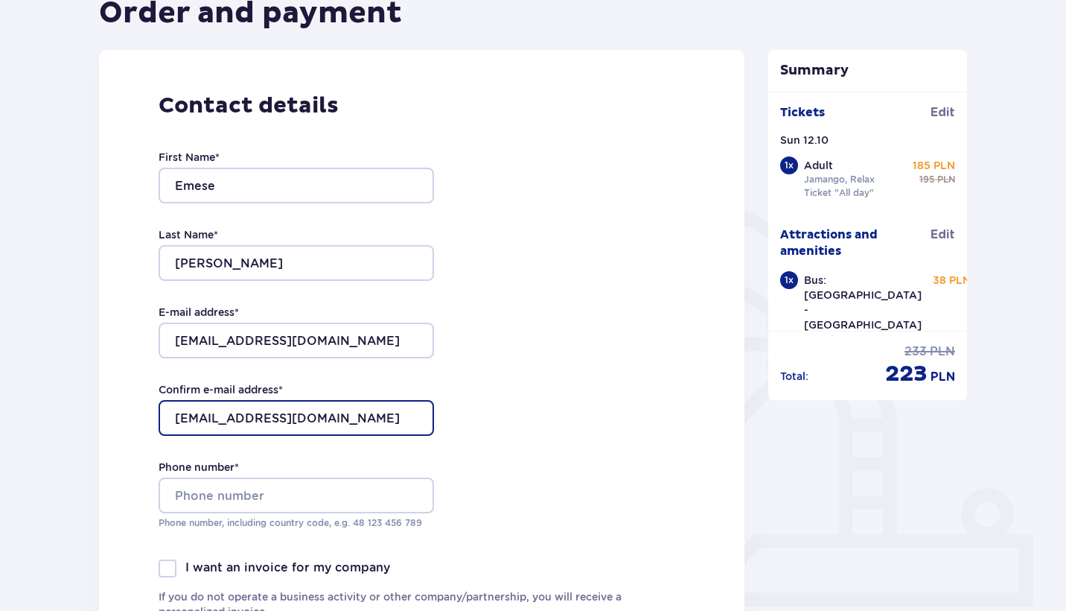
type input "vrdemese@gmail.com"
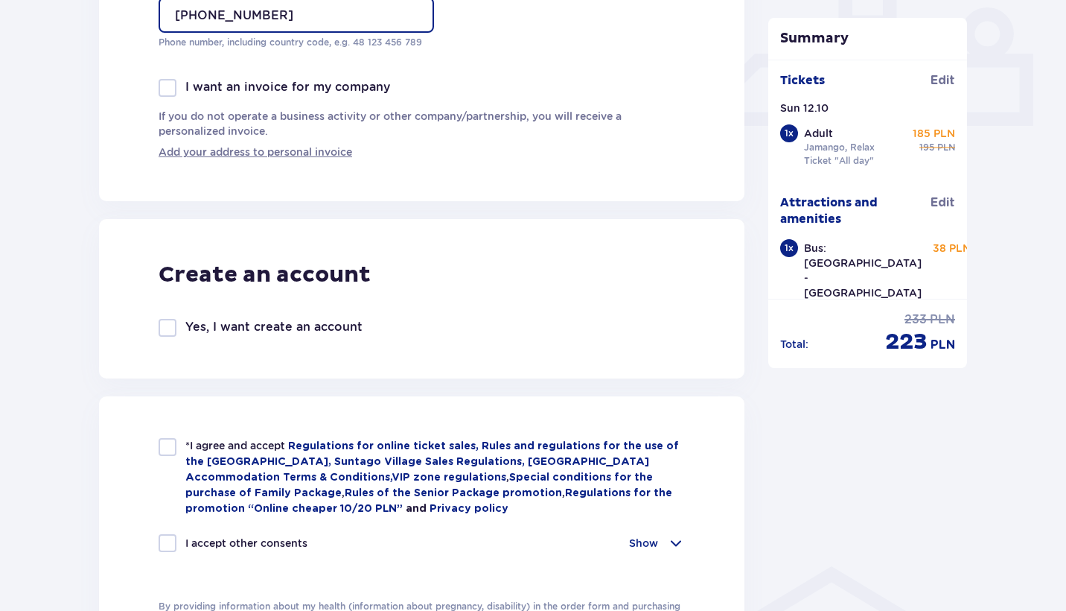
scroll to position [667, 0]
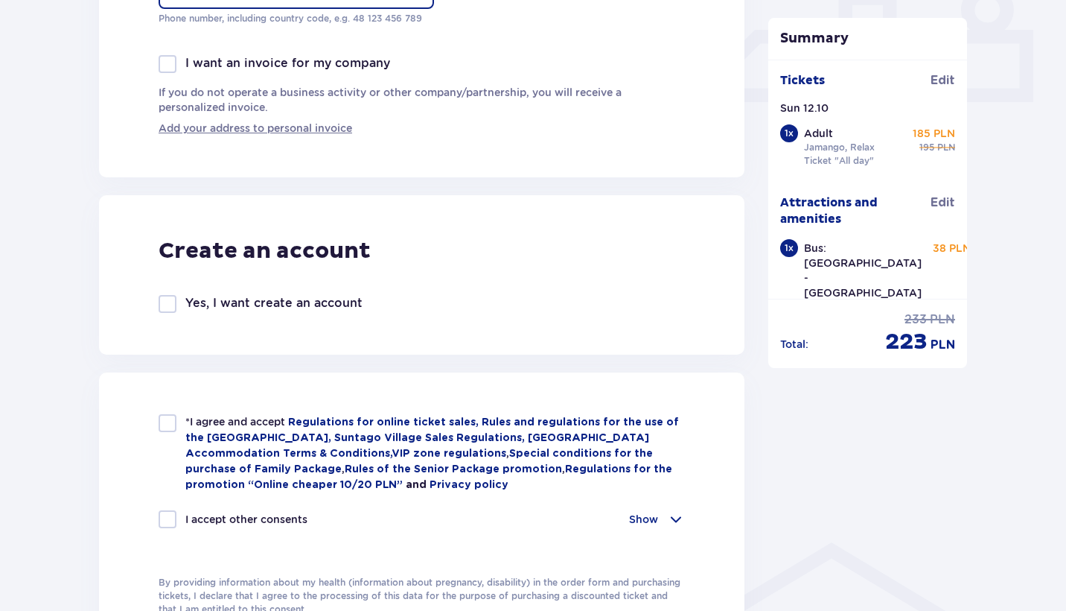
type input "+36306589660"
click at [160, 419] on div at bounding box center [168, 423] width 18 height 18
checkbox input "true"
click at [176, 525] on div at bounding box center [168, 519] width 18 height 18
checkbox input "true"
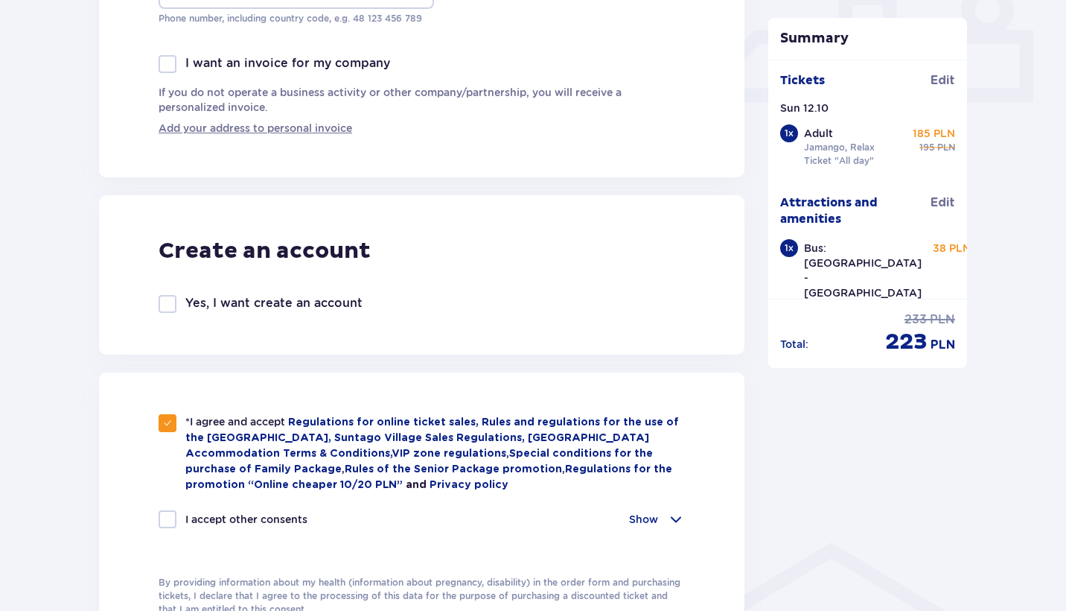
checkbox input "true"
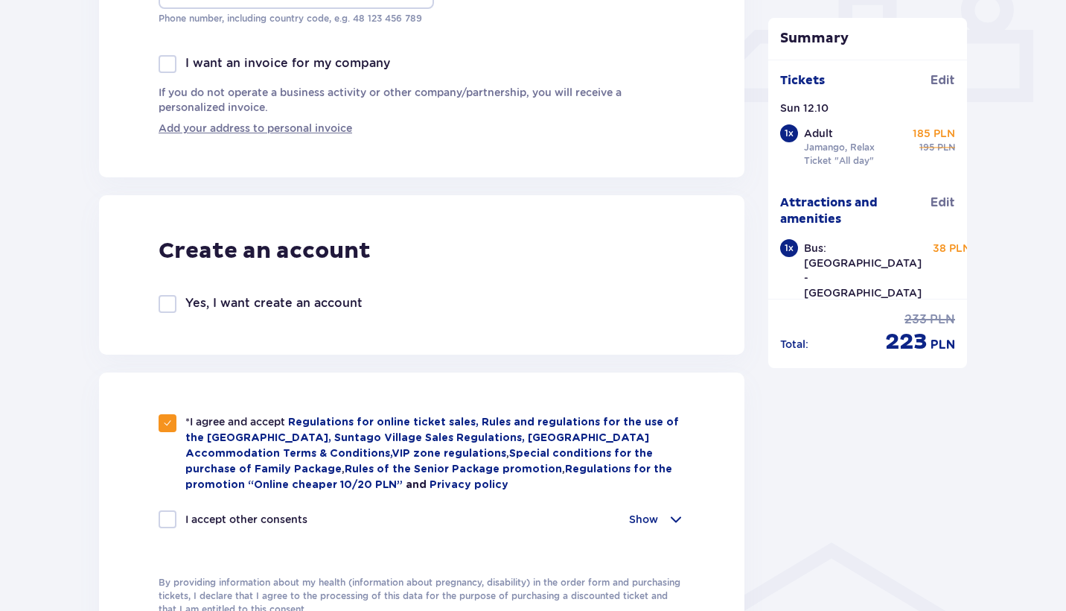
checkbox input "true"
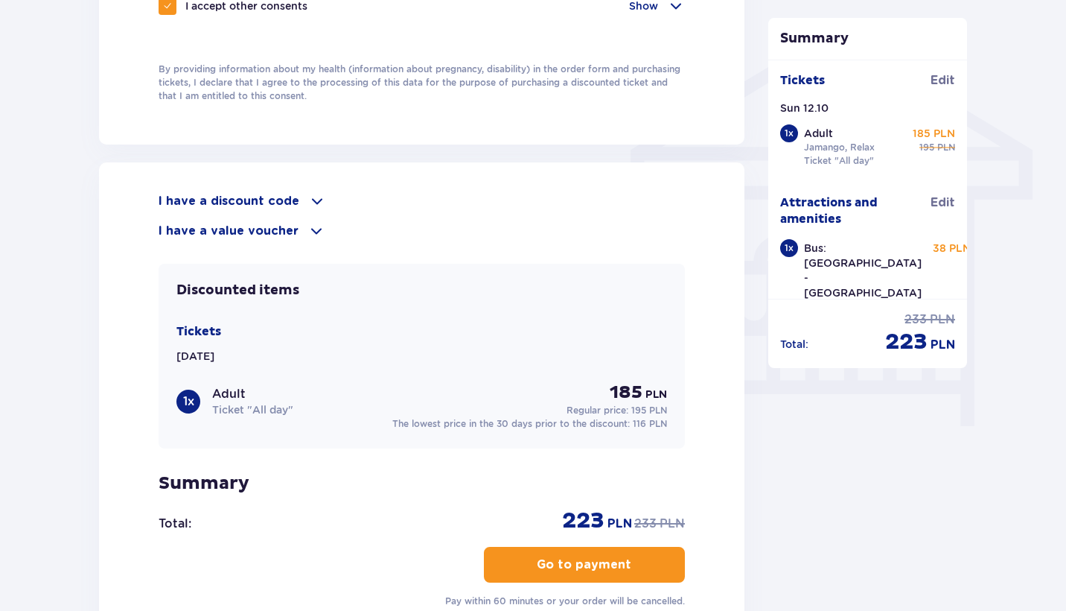
scroll to position [1301, 0]
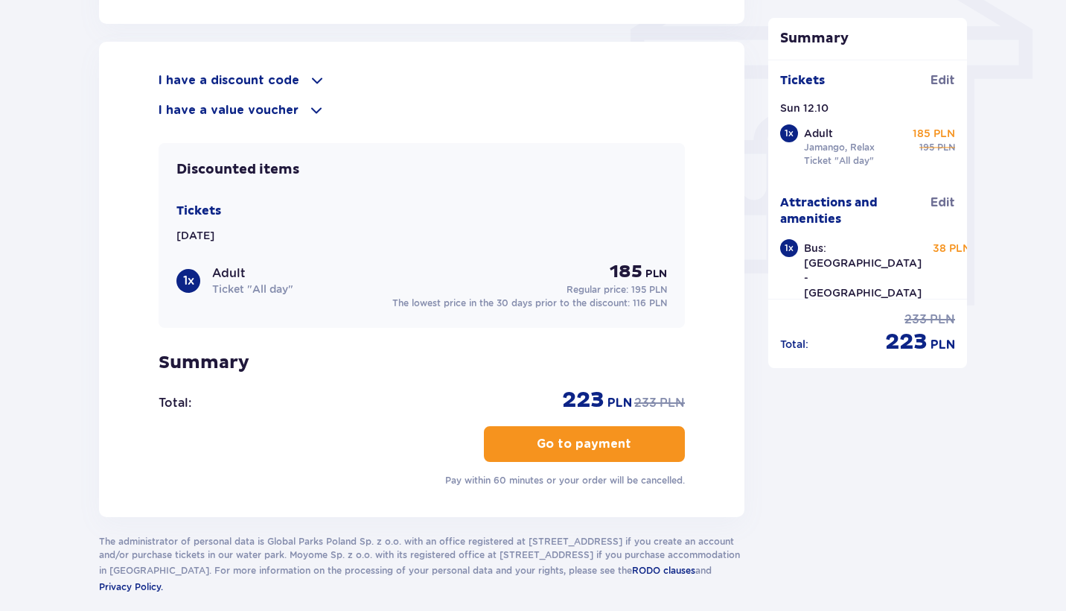
click at [561, 454] on button "Go to payment" at bounding box center [584, 444] width 201 height 36
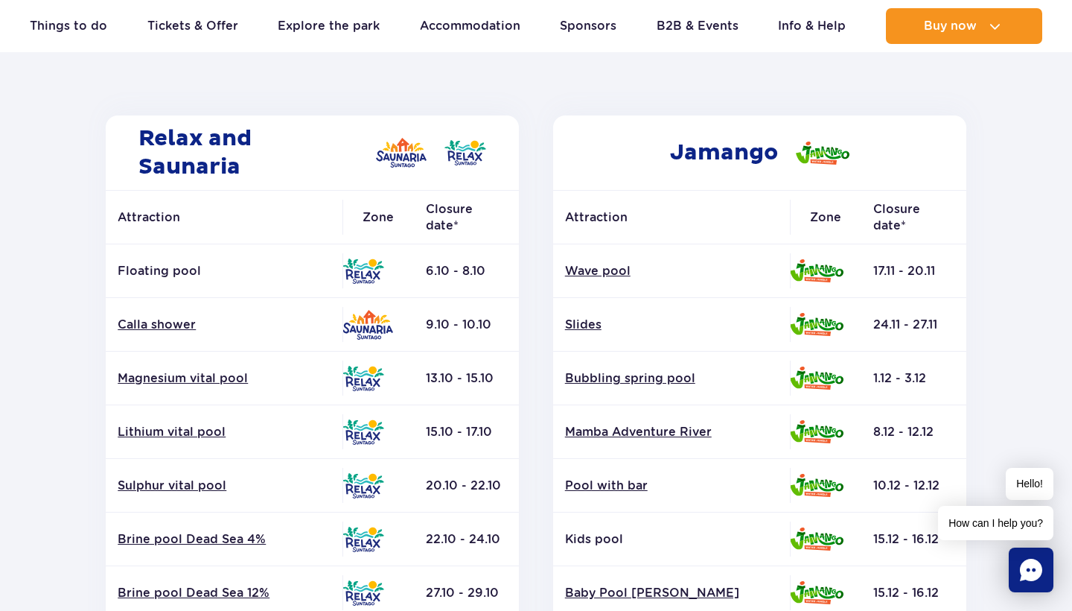
scroll to position [184, 0]
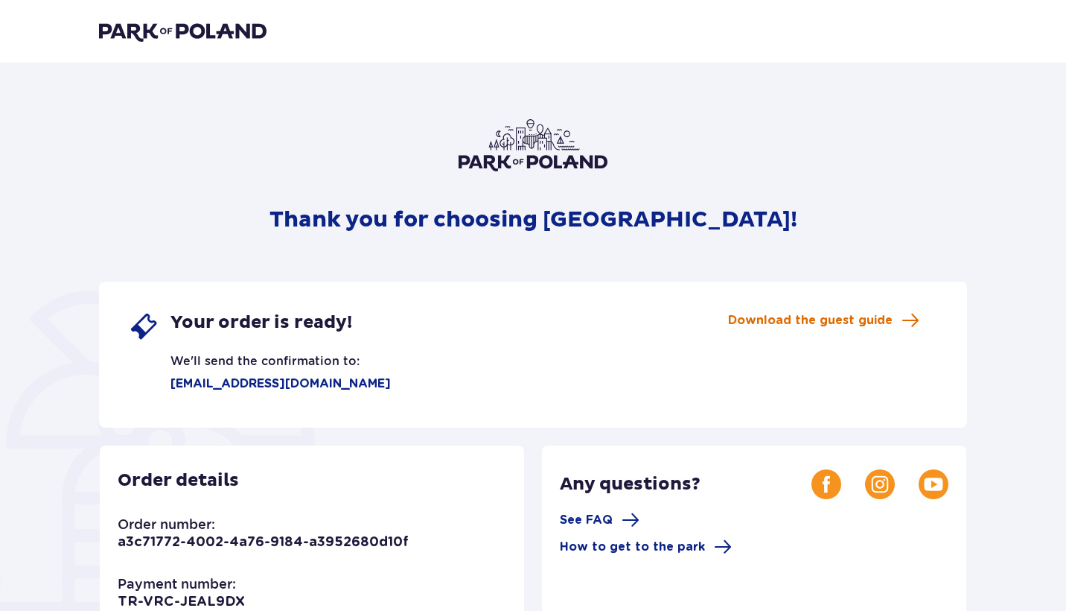
click at [762, 325] on span "Download the guest guide" at bounding box center [810, 320] width 165 height 16
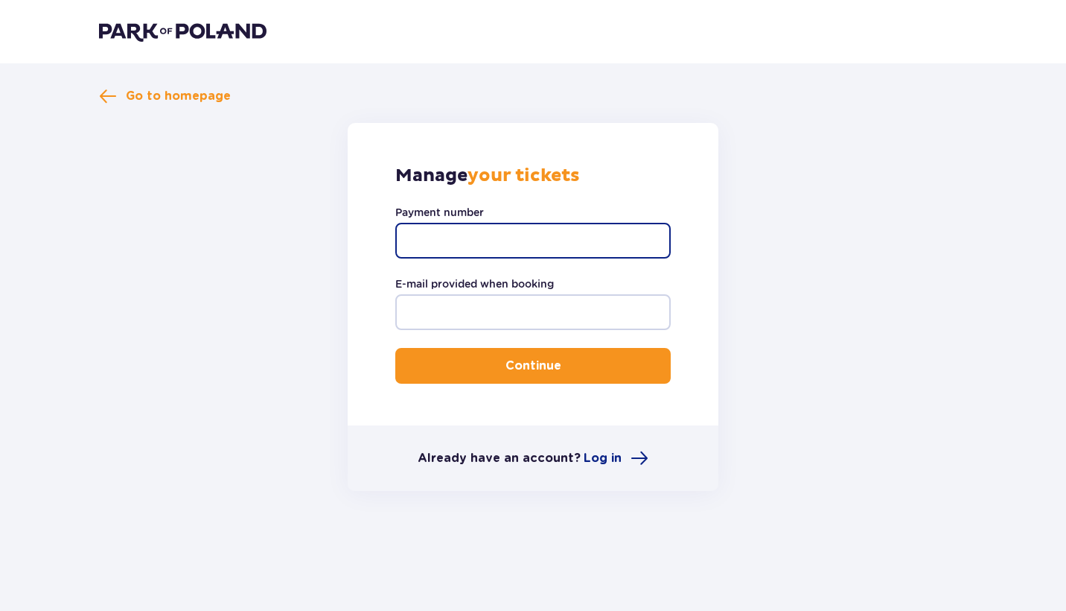
click at [504, 241] on input "Payment number" at bounding box center [533, 241] width 276 height 36
